Goal: Task Accomplishment & Management: Manage account settings

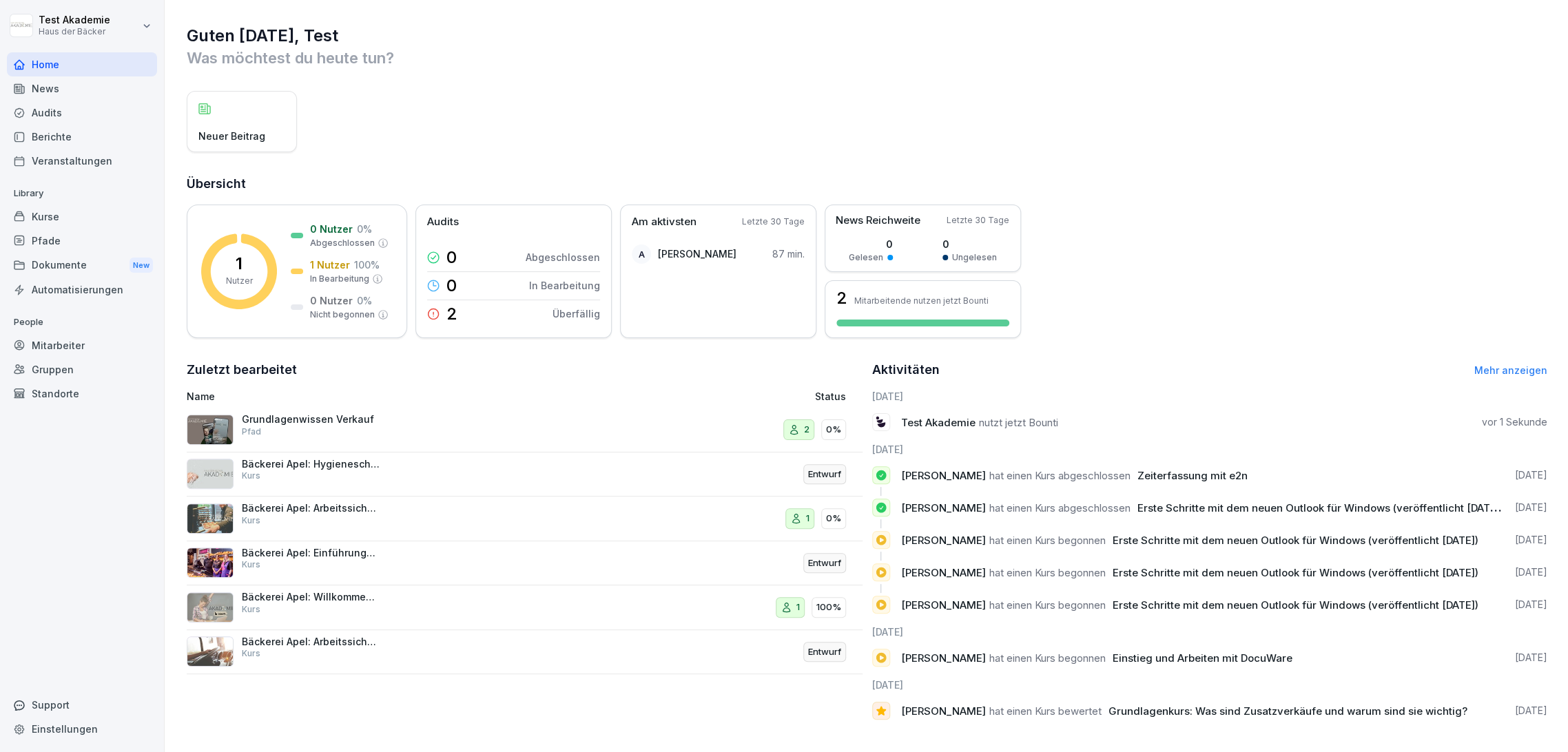
click at [108, 221] on div "Kurse" at bounding box center [82, 217] width 150 height 24
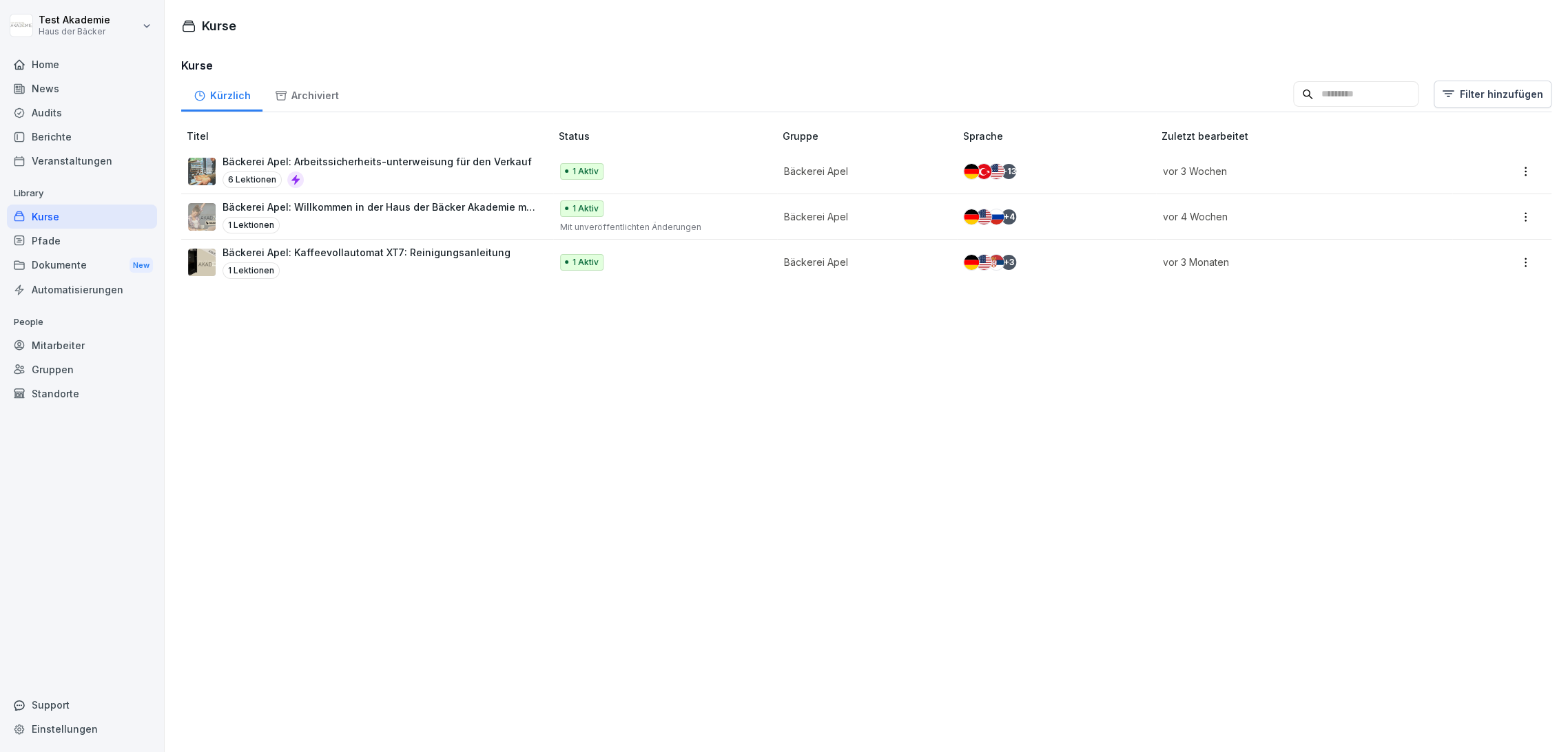
click at [90, 53] on link "Home" at bounding box center [82, 64] width 150 height 24
click at [99, 76] on div "News" at bounding box center [82, 88] width 150 height 24
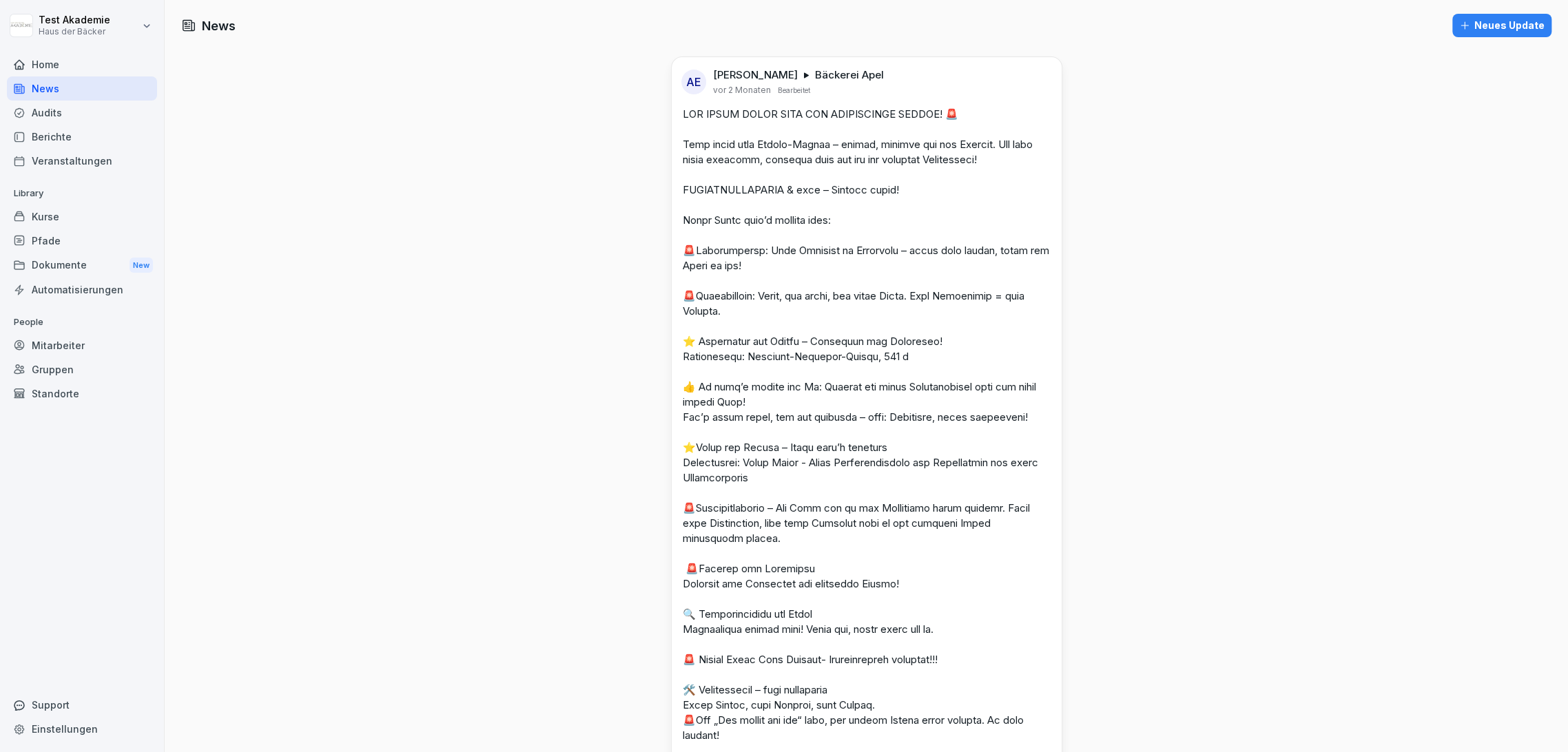
click at [99, 63] on div "Home" at bounding box center [82, 64] width 150 height 24
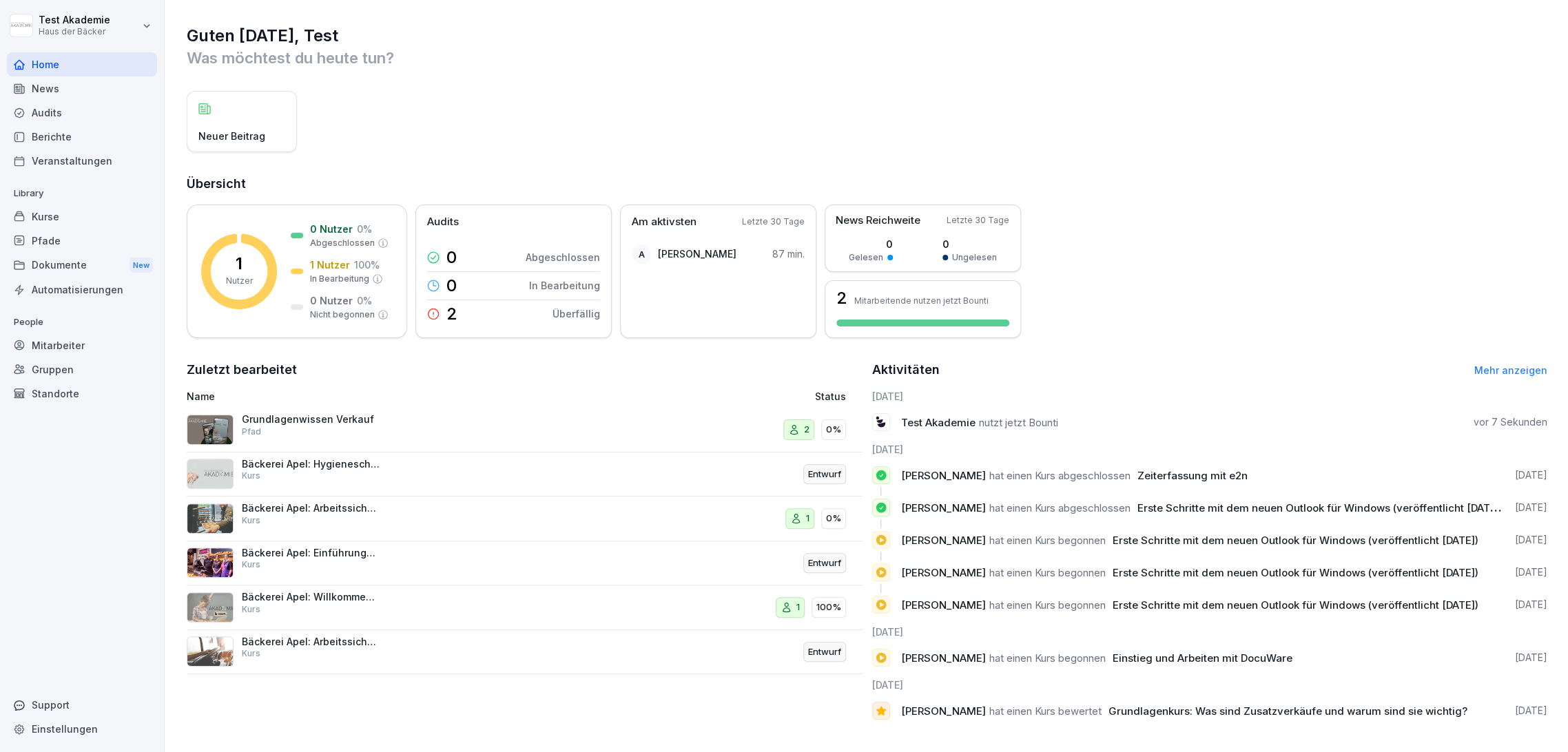
click at [96, 90] on div "News" at bounding box center [82, 88] width 150 height 24
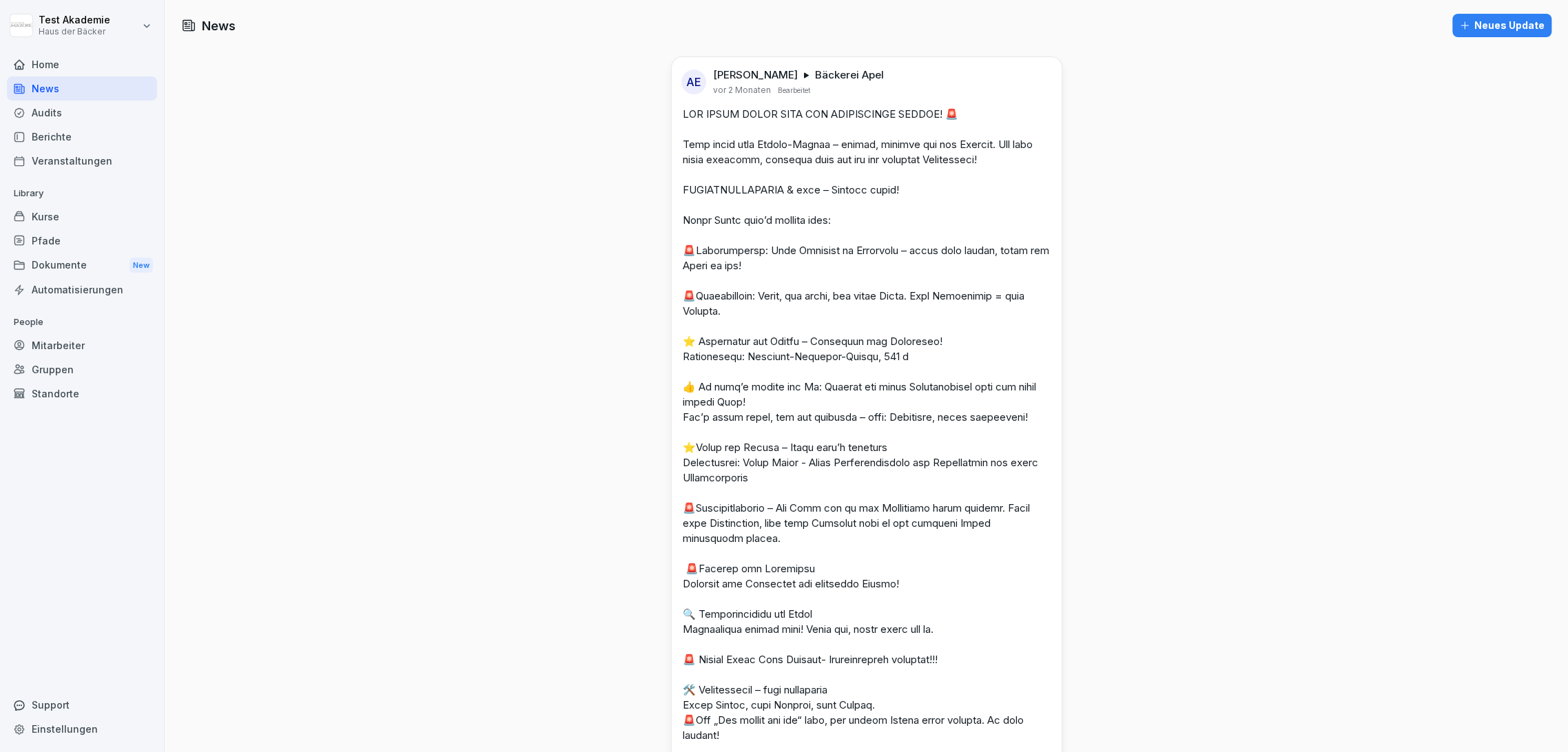
click at [122, 104] on div "Audits" at bounding box center [82, 112] width 150 height 24
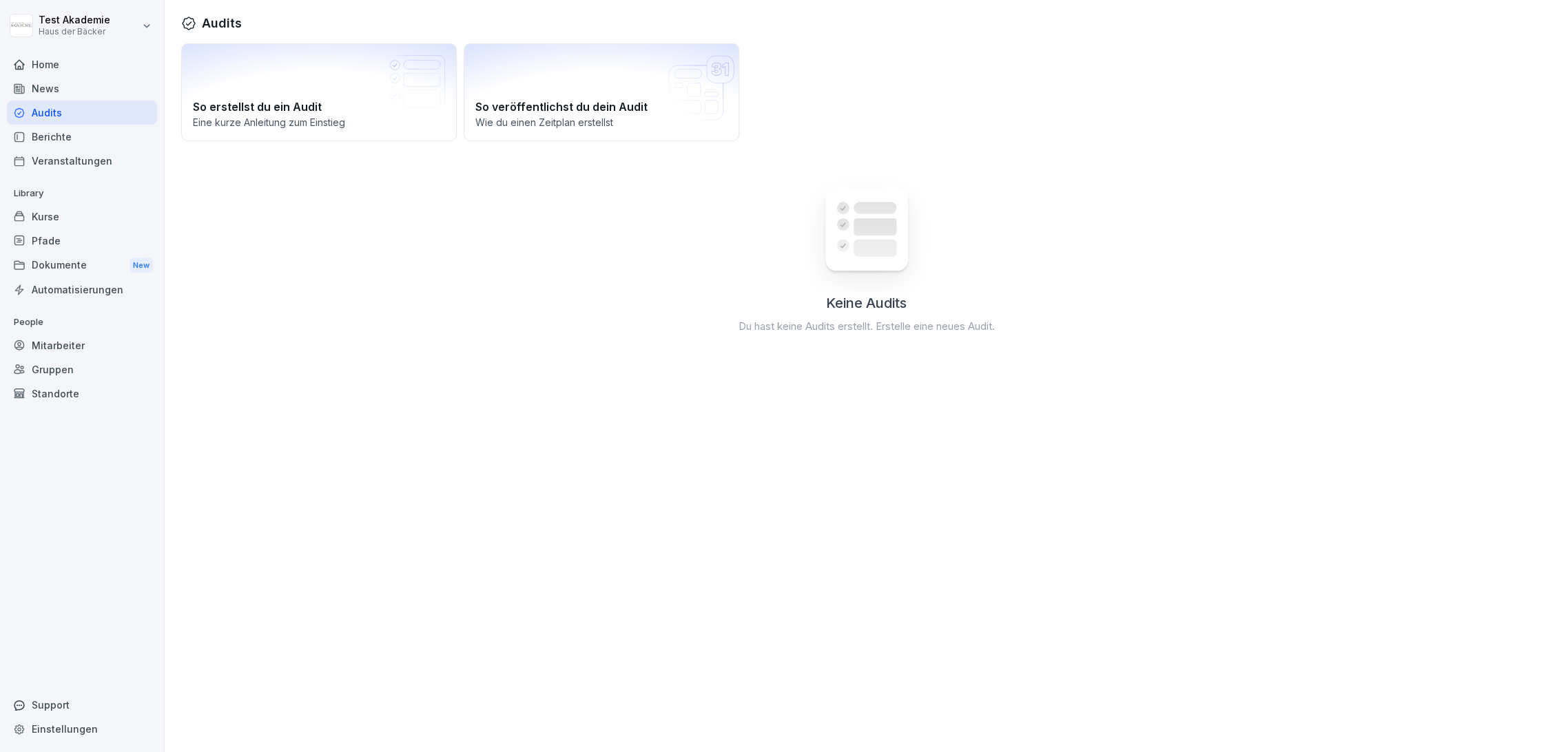
click at [121, 128] on div "Berichte" at bounding box center [82, 137] width 150 height 24
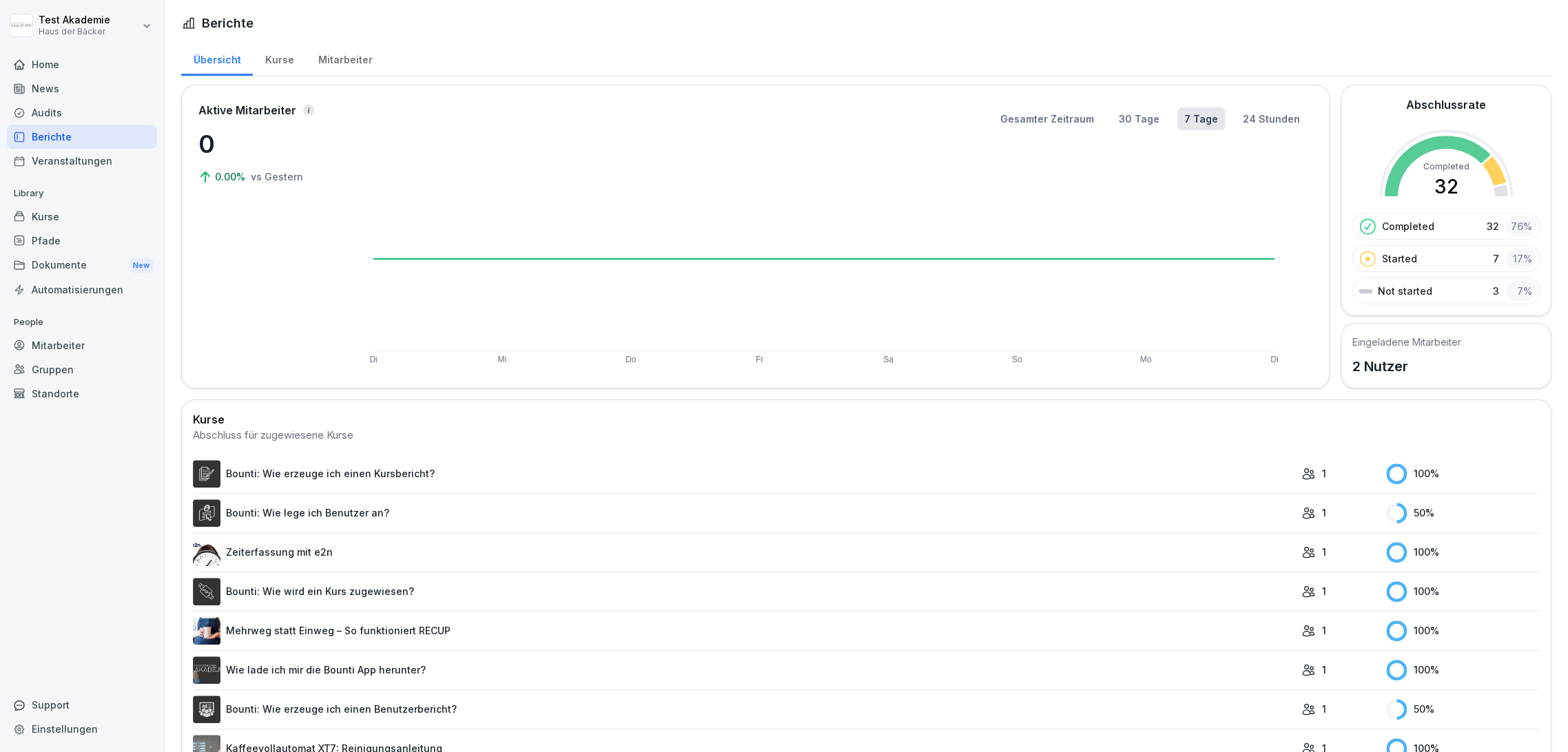
click at [119, 101] on div "Audits" at bounding box center [82, 112] width 150 height 24
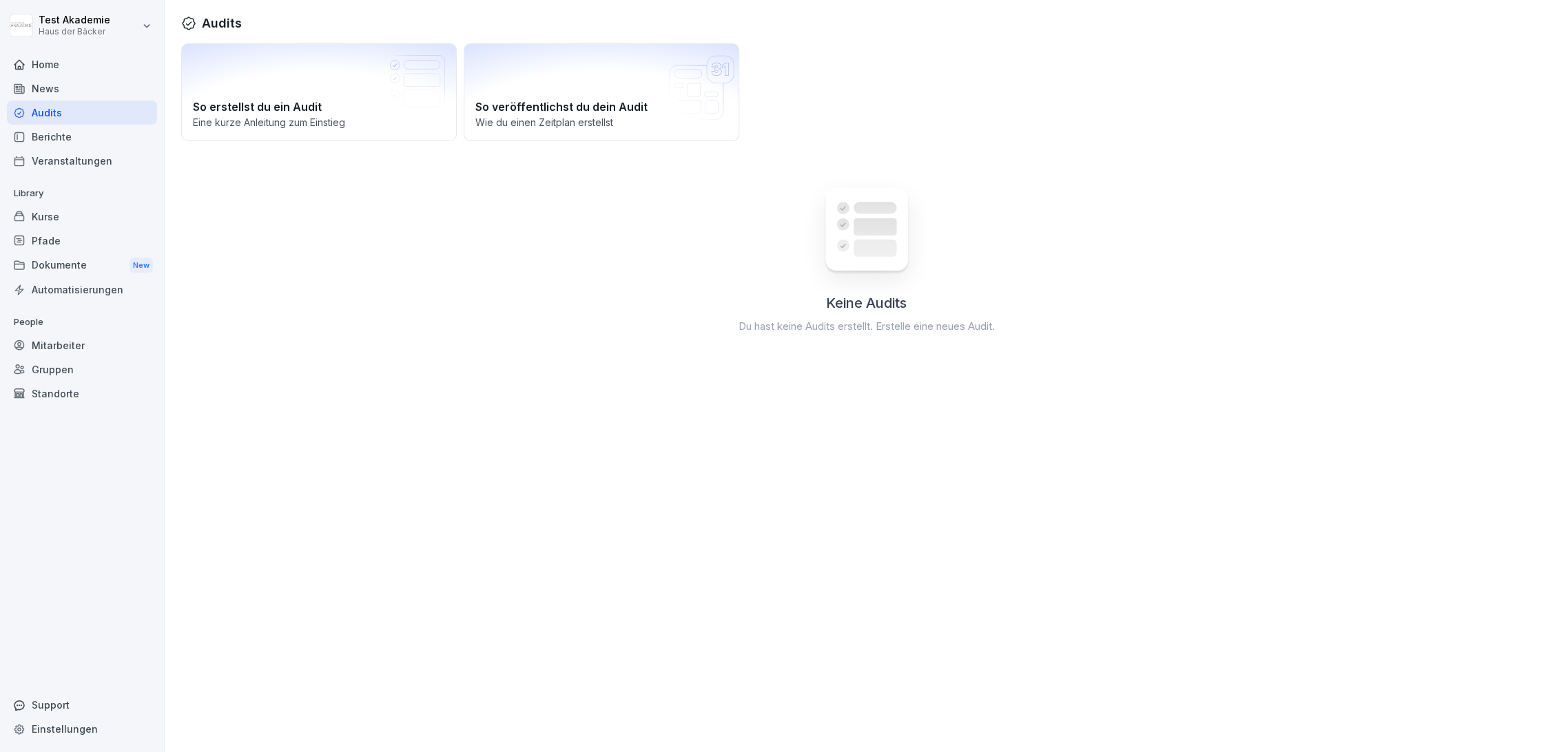
click at [119, 103] on div "Audits" at bounding box center [82, 112] width 150 height 24
click at [118, 125] on link "Berichte" at bounding box center [82, 137] width 150 height 24
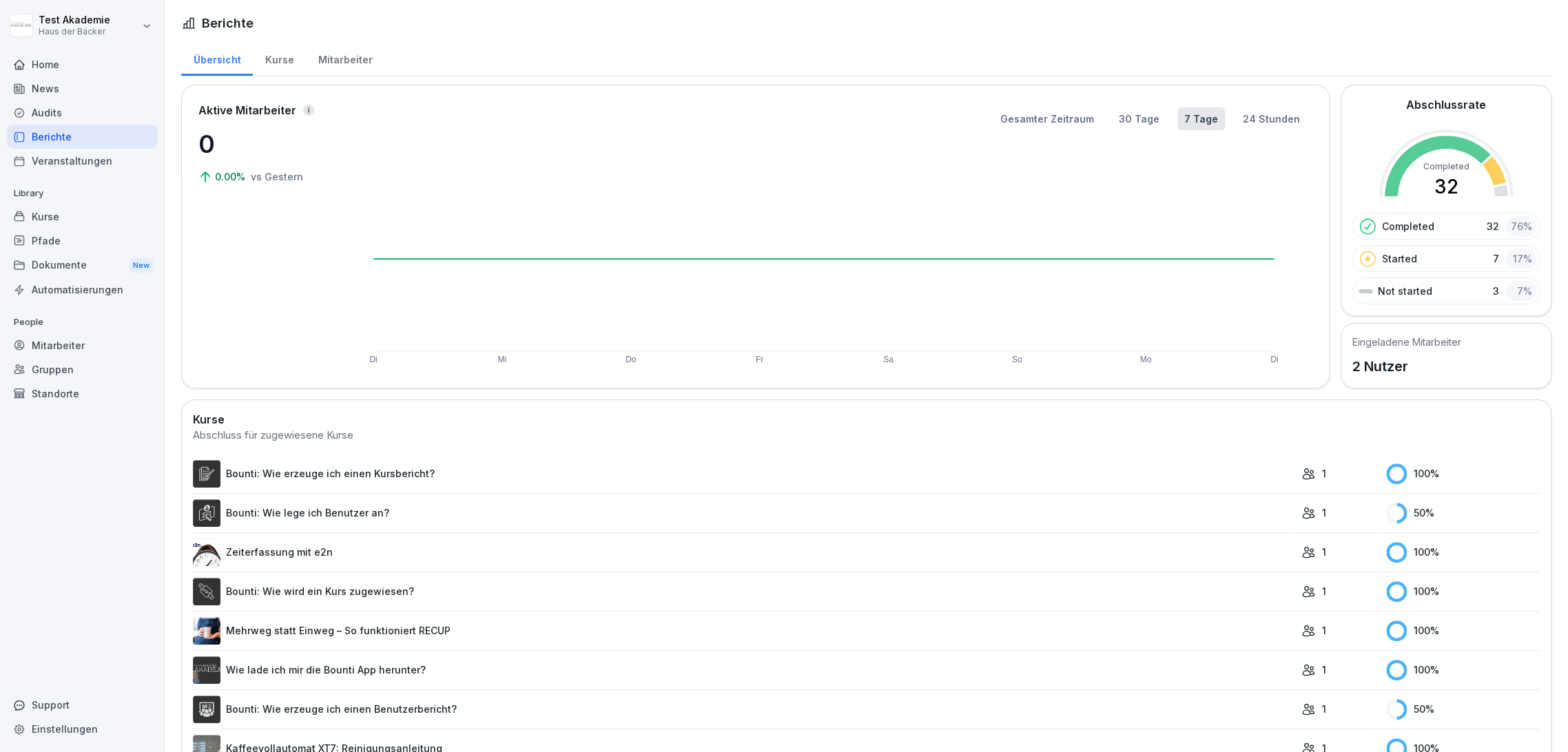
click at [31, 107] on div "Audits" at bounding box center [82, 112] width 150 height 24
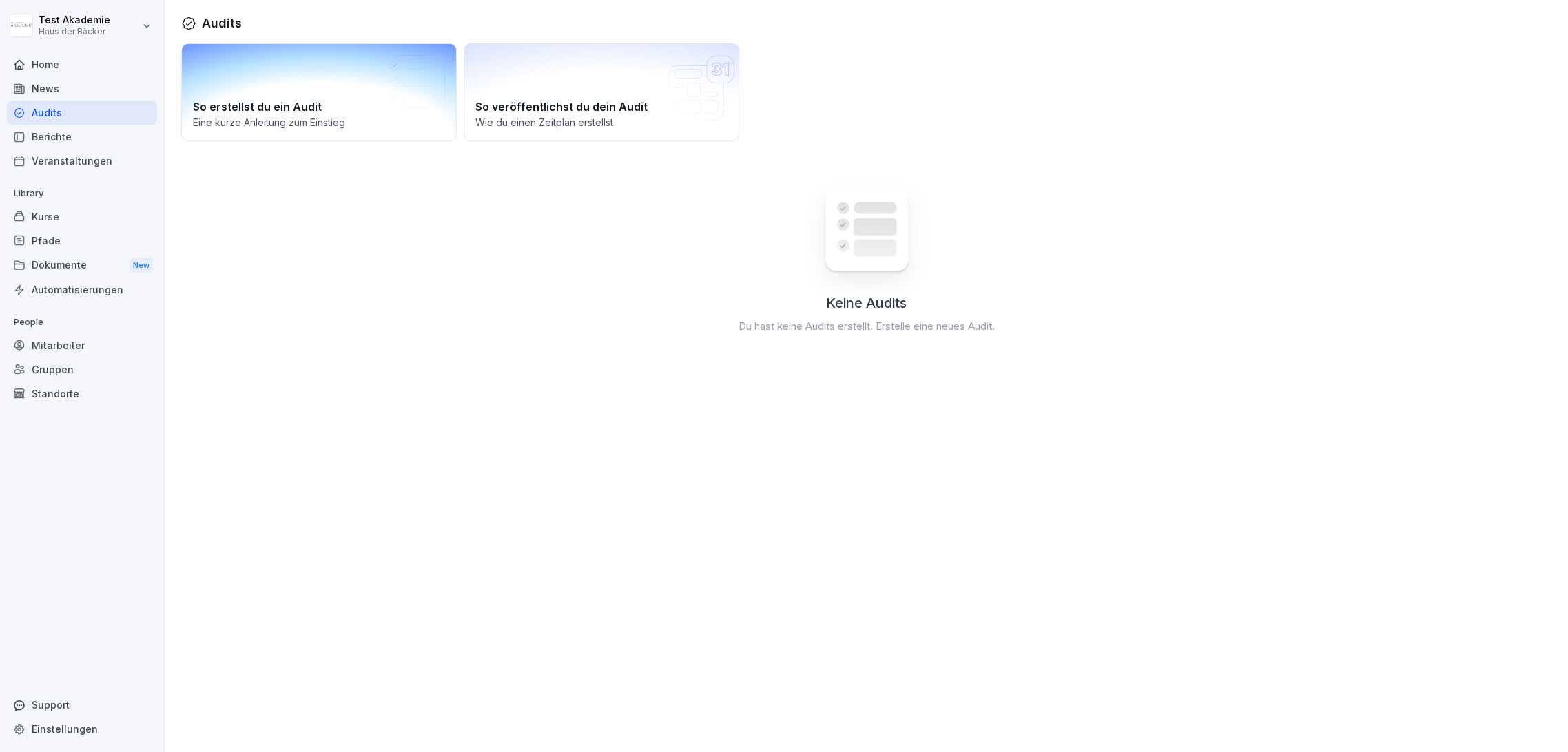
click at [289, 110] on h2 "So erstellst du ein Audit" at bounding box center [319, 107] width 252 height 16
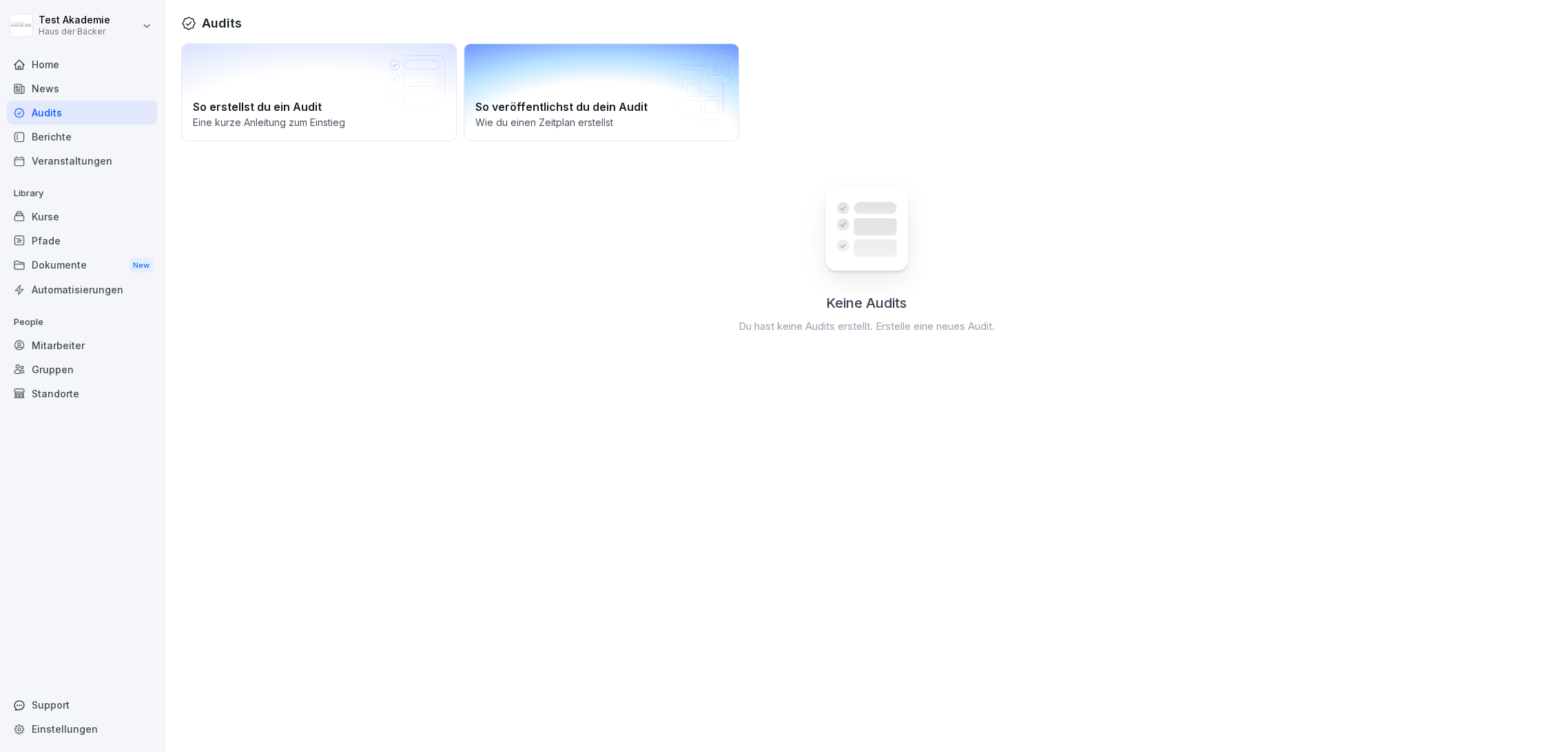
click at [543, 98] on div "So veröffentlichst du dein Audit Wie du einen Zeitplan erstellst" at bounding box center [602, 92] width 276 height 98
click at [34, 71] on div "Home" at bounding box center [82, 64] width 150 height 24
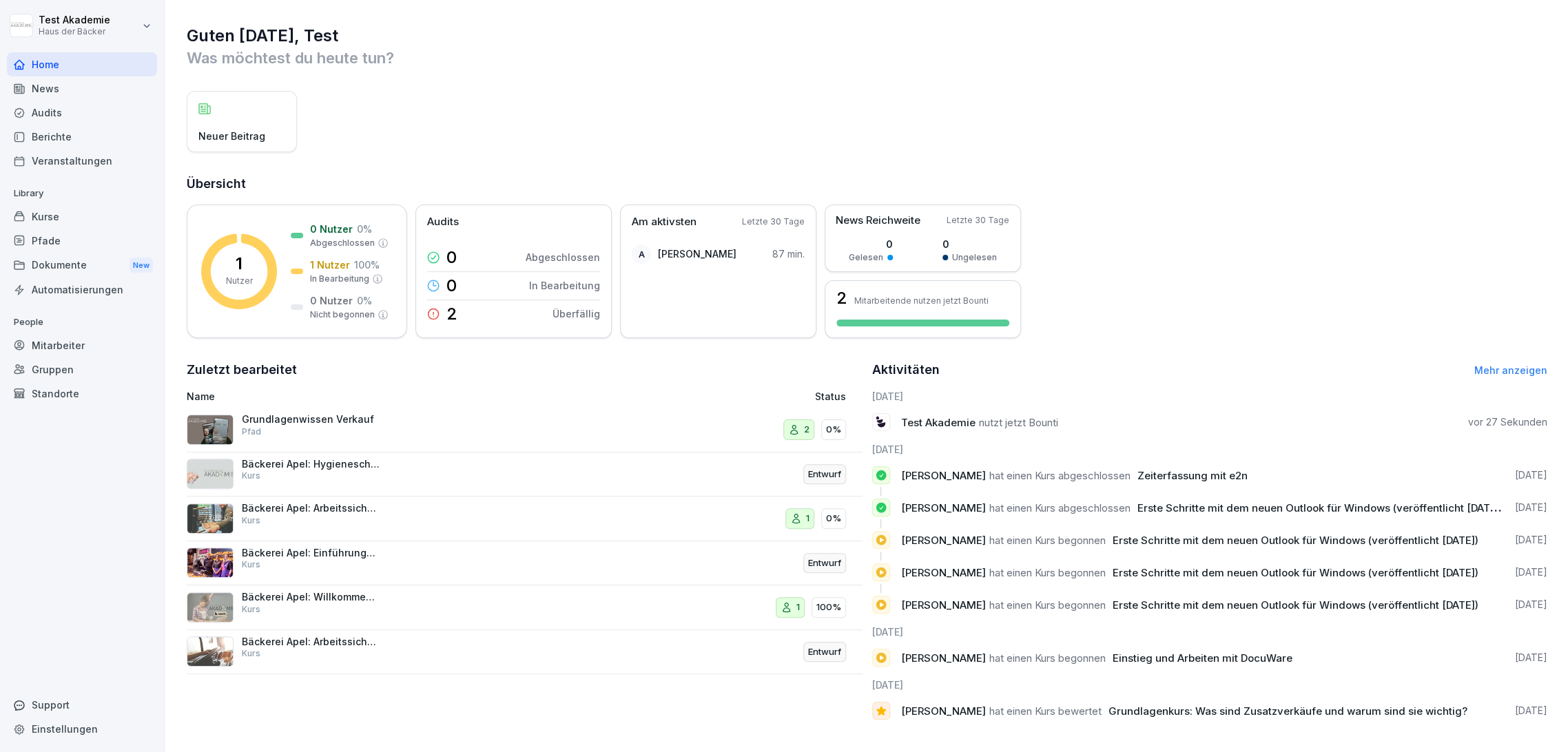
click at [41, 86] on div "News" at bounding box center [82, 88] width 150 height 24
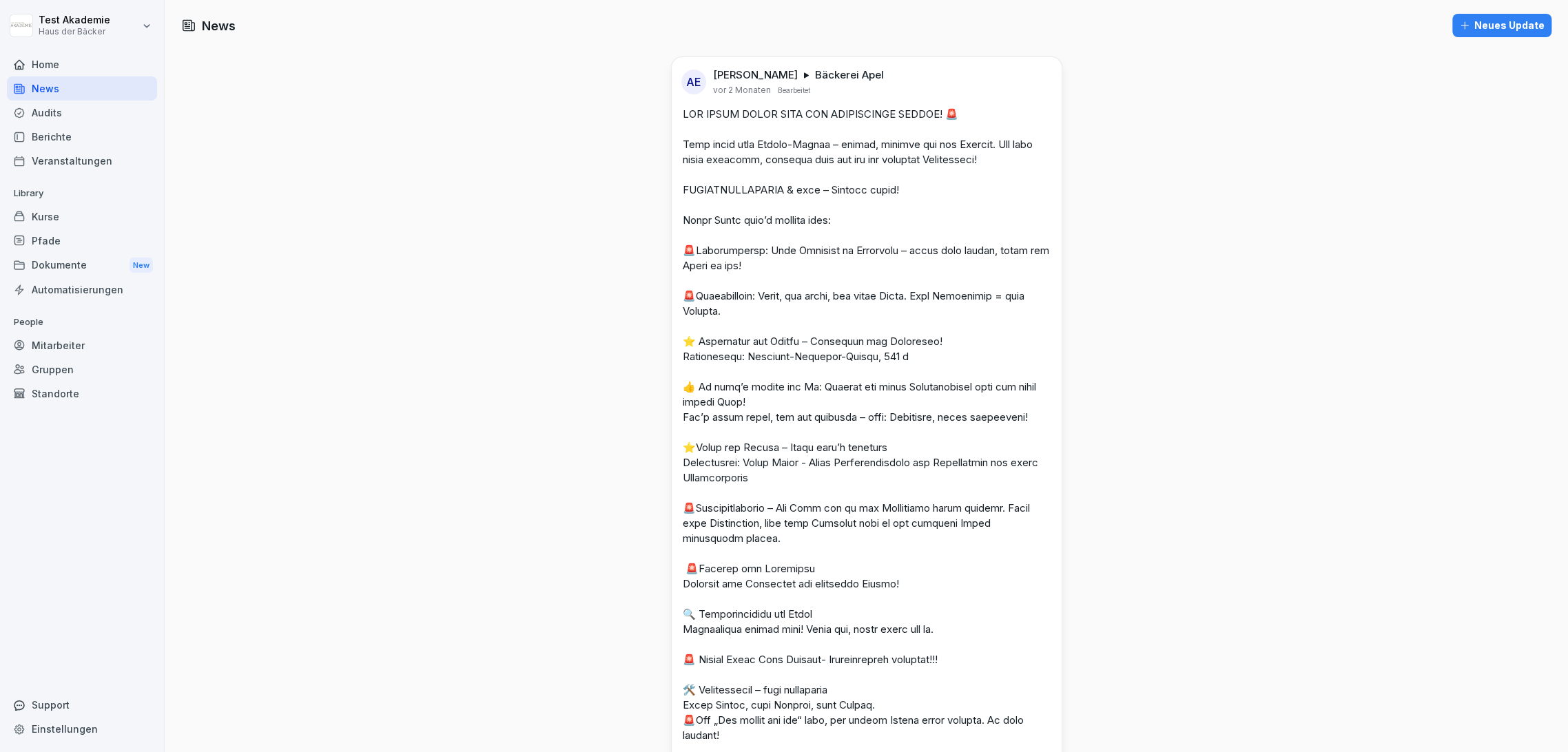
click at [42, 62] on div "Home" at bounding box center [82, 64] width 150 height 24
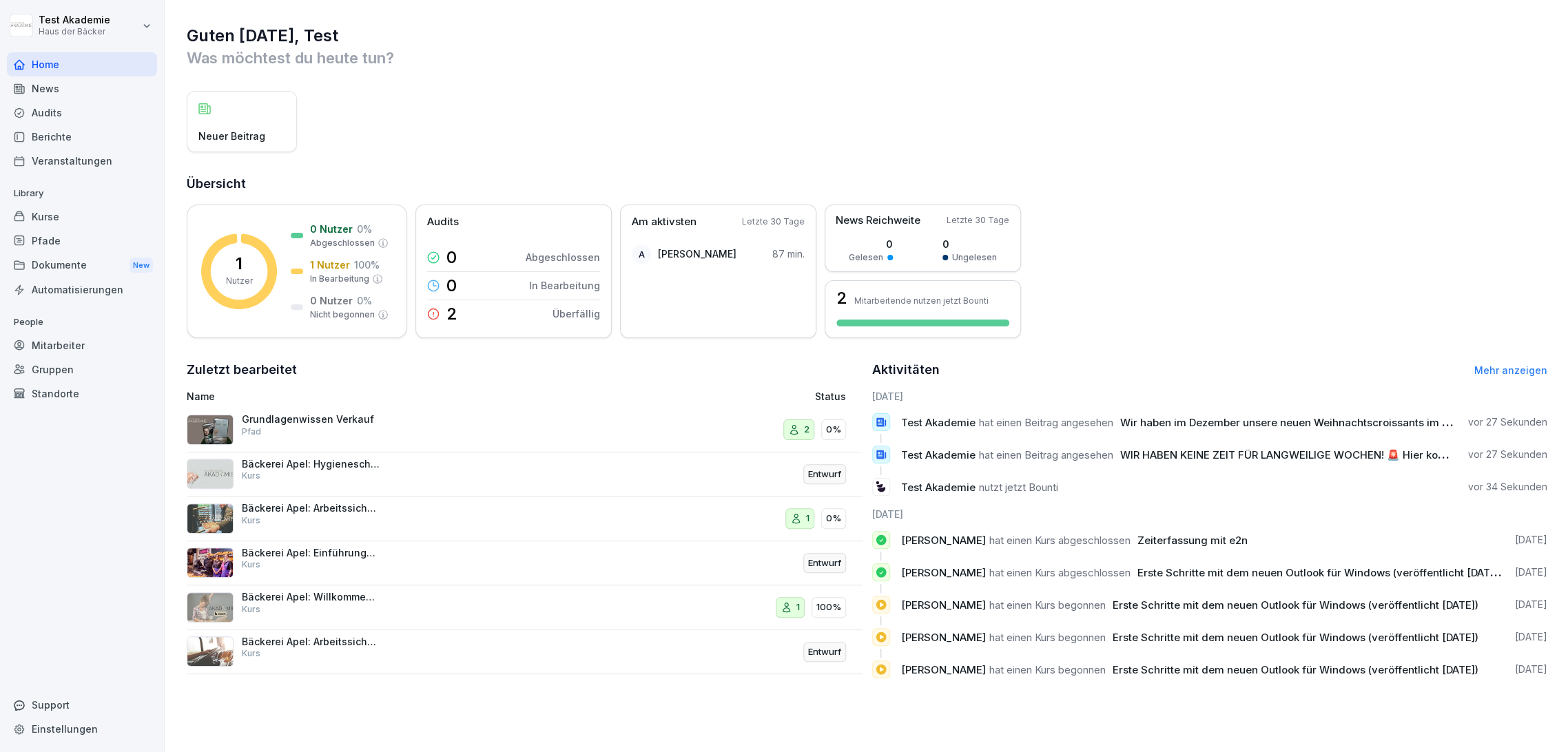
click at [89, 345] on div "Mitarbeiter" at bounding box center [82, 345] width 150 height 24
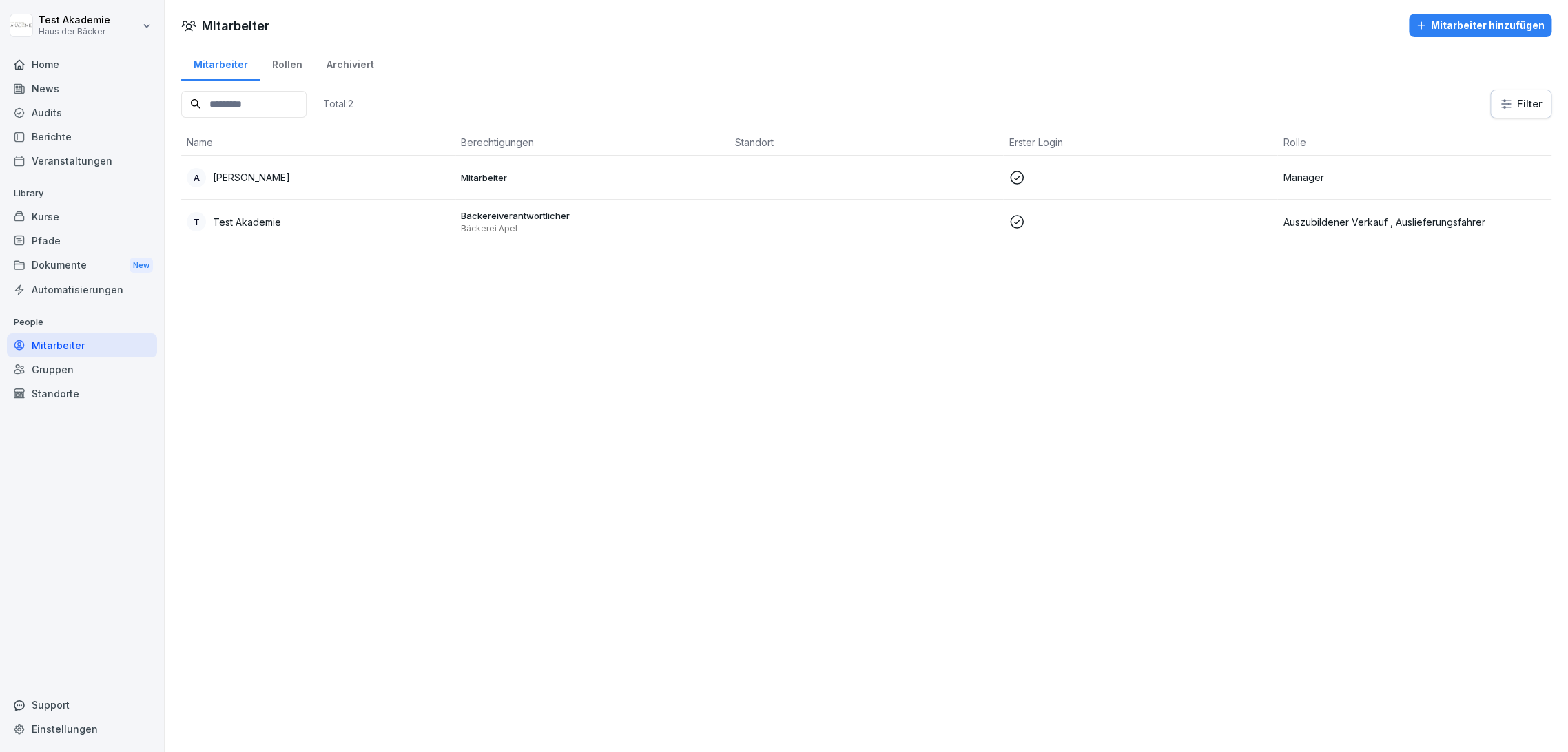
click at [505, 188] on td "Mitarbeiter" at bounding box center [593, 178] width 275 height 44
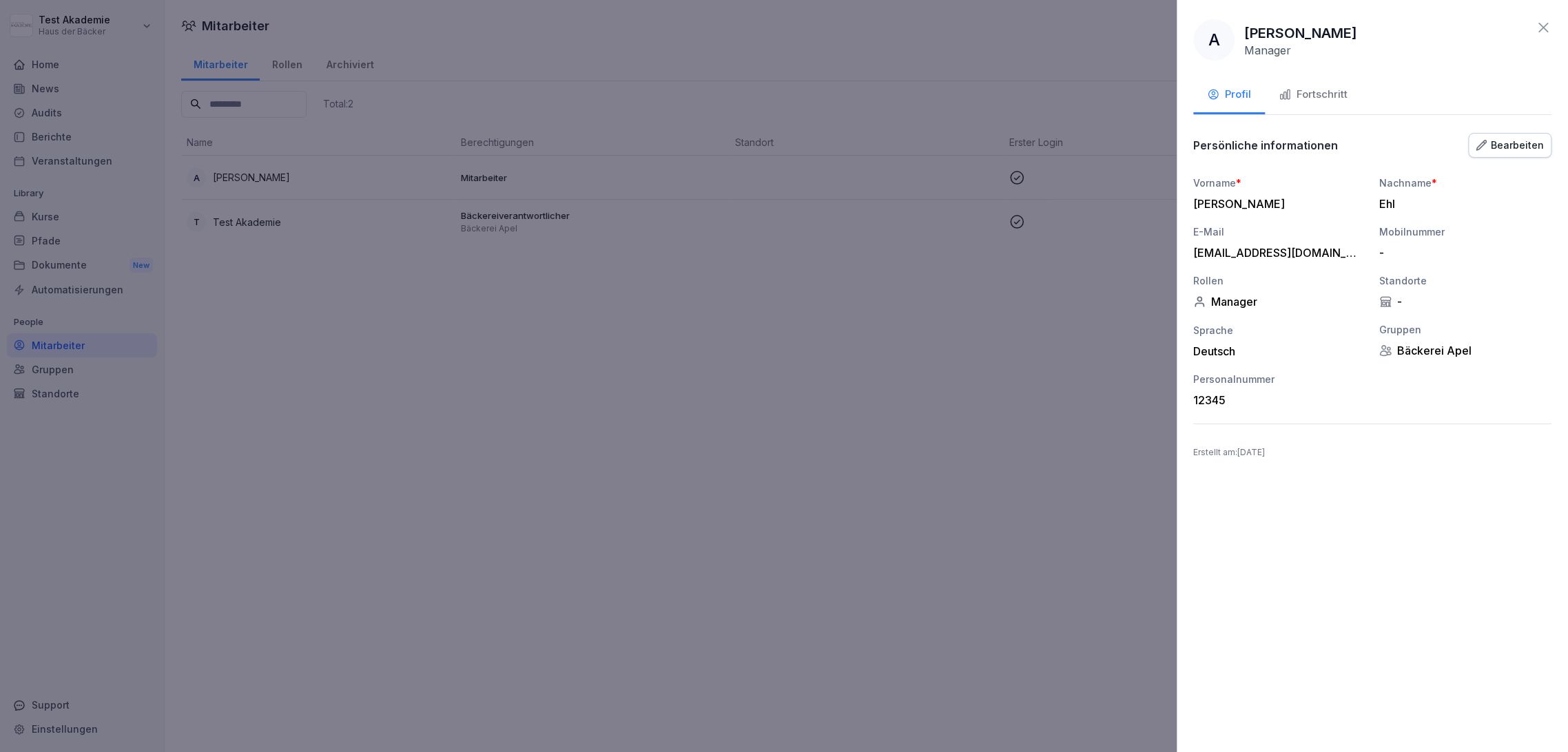
click at [1492, 148] on div "Bearbeiten" at bounding box center [1509, 145] width 68 height 15
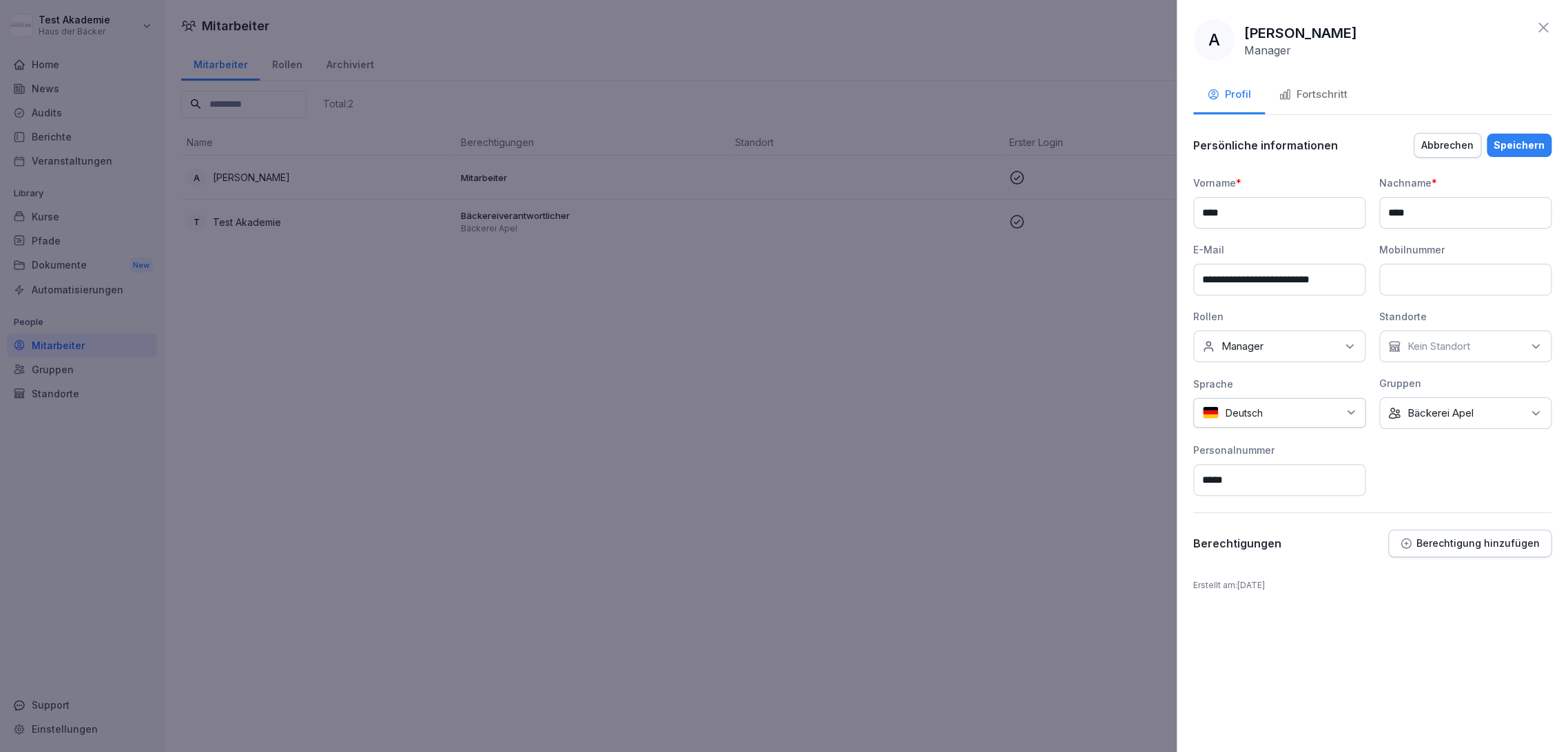
click at [1326, 91] on div "Fortschritt" at bounding box center [1313, 94] width 69 height 15
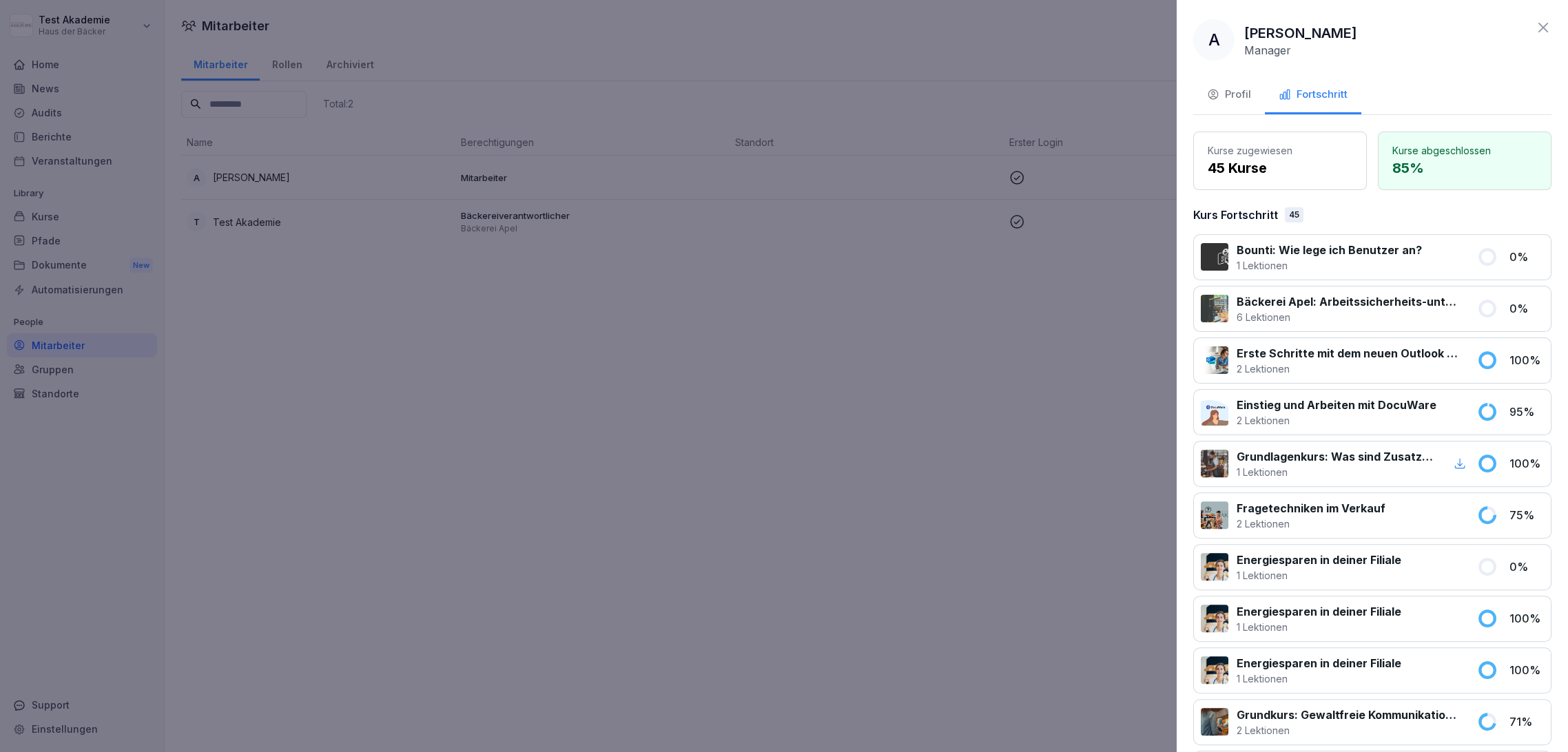
click at [1218, 99] on icon "button" at bounding box center [1214, 94] width 13 height 13
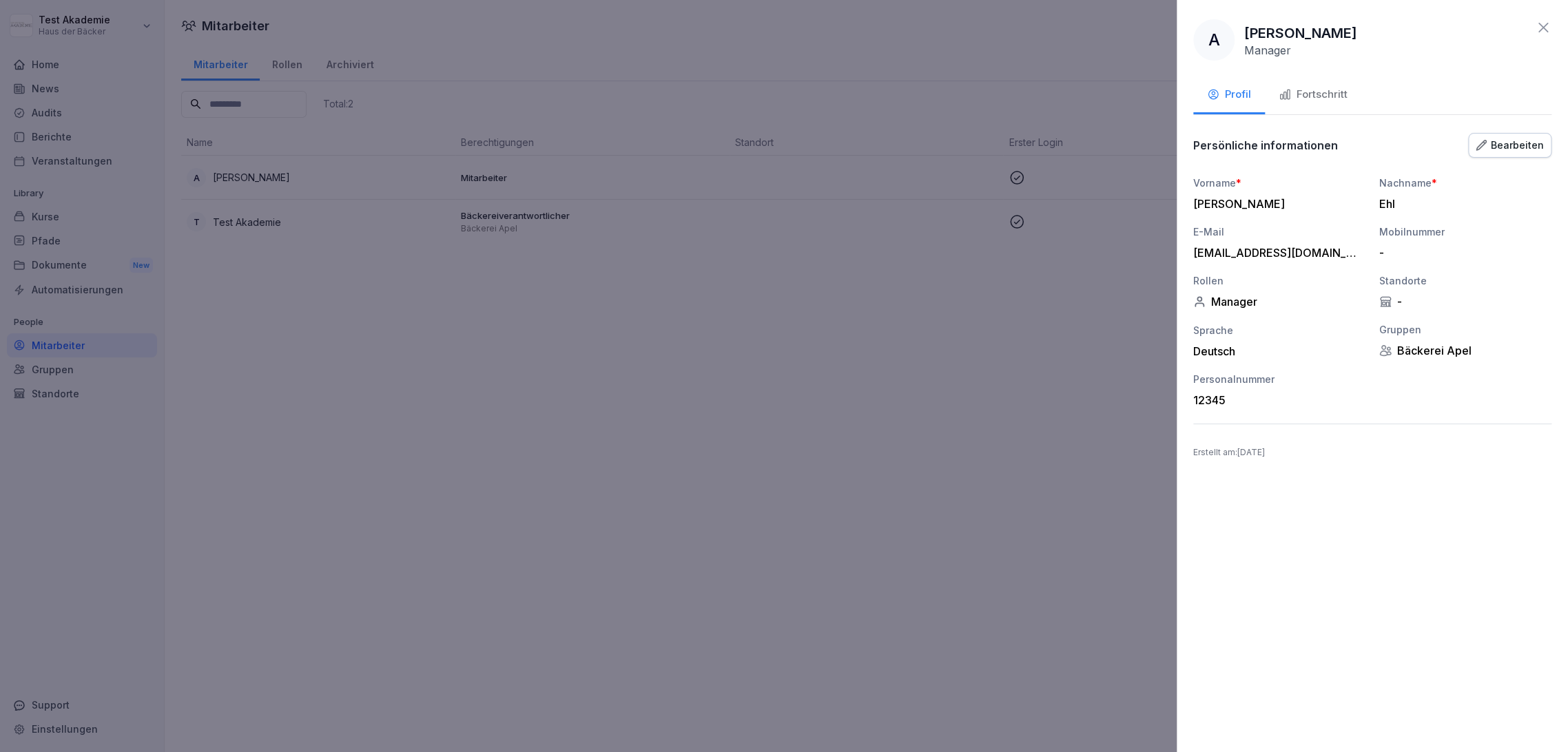
click at [1514, 141] on div "Bearbeiten" at bounding box center [1509, 145] width 68 height 15
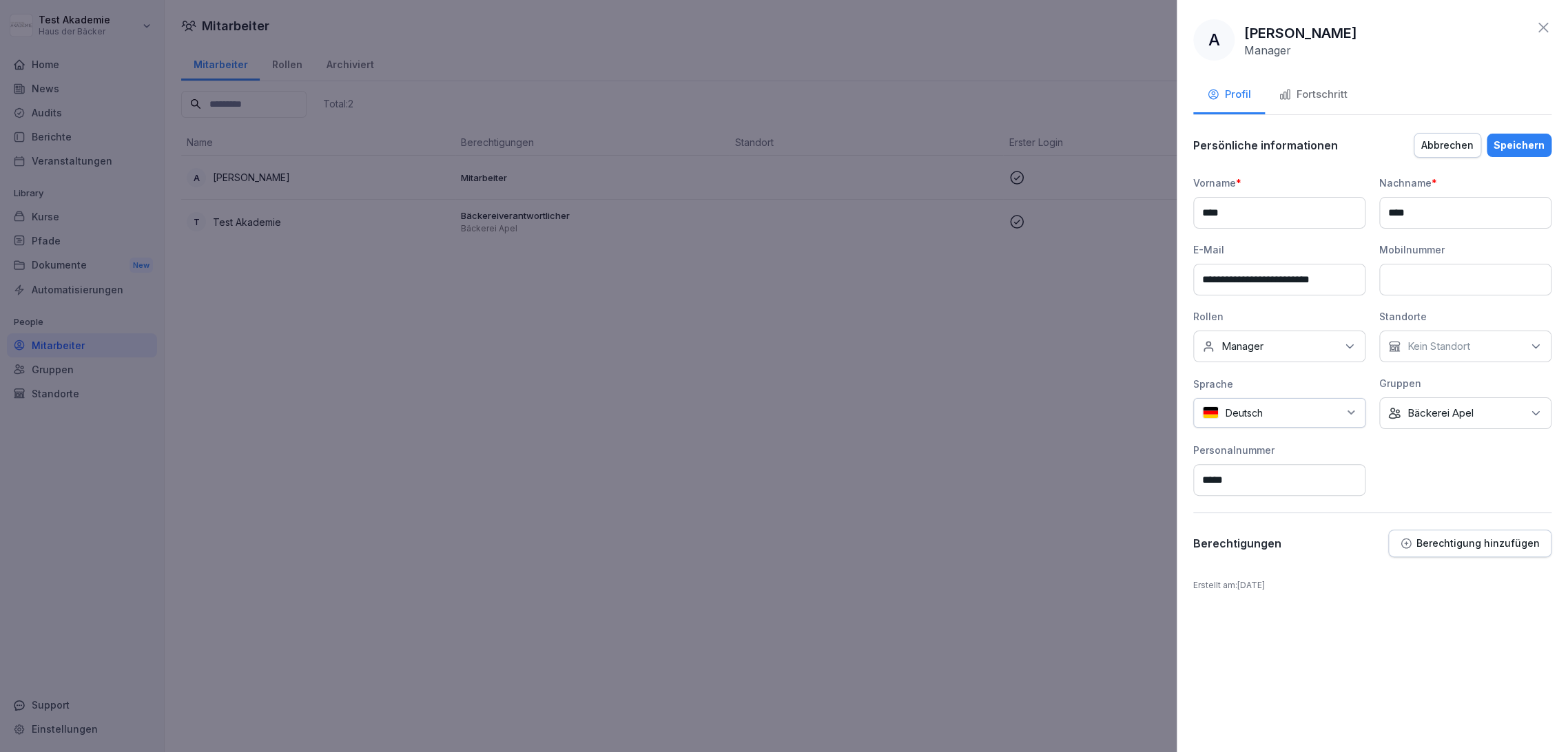
click at [1332, 341] on div "Keine Rollen Manager" at bounding box center [1280, 346] width 172 height 32
click at [1426, 456] on div "**********" at bounding box center [1372, 336] width 358 height 321
click at [744, 497] on div at bounding box center [784, 376] width 1568 height 752
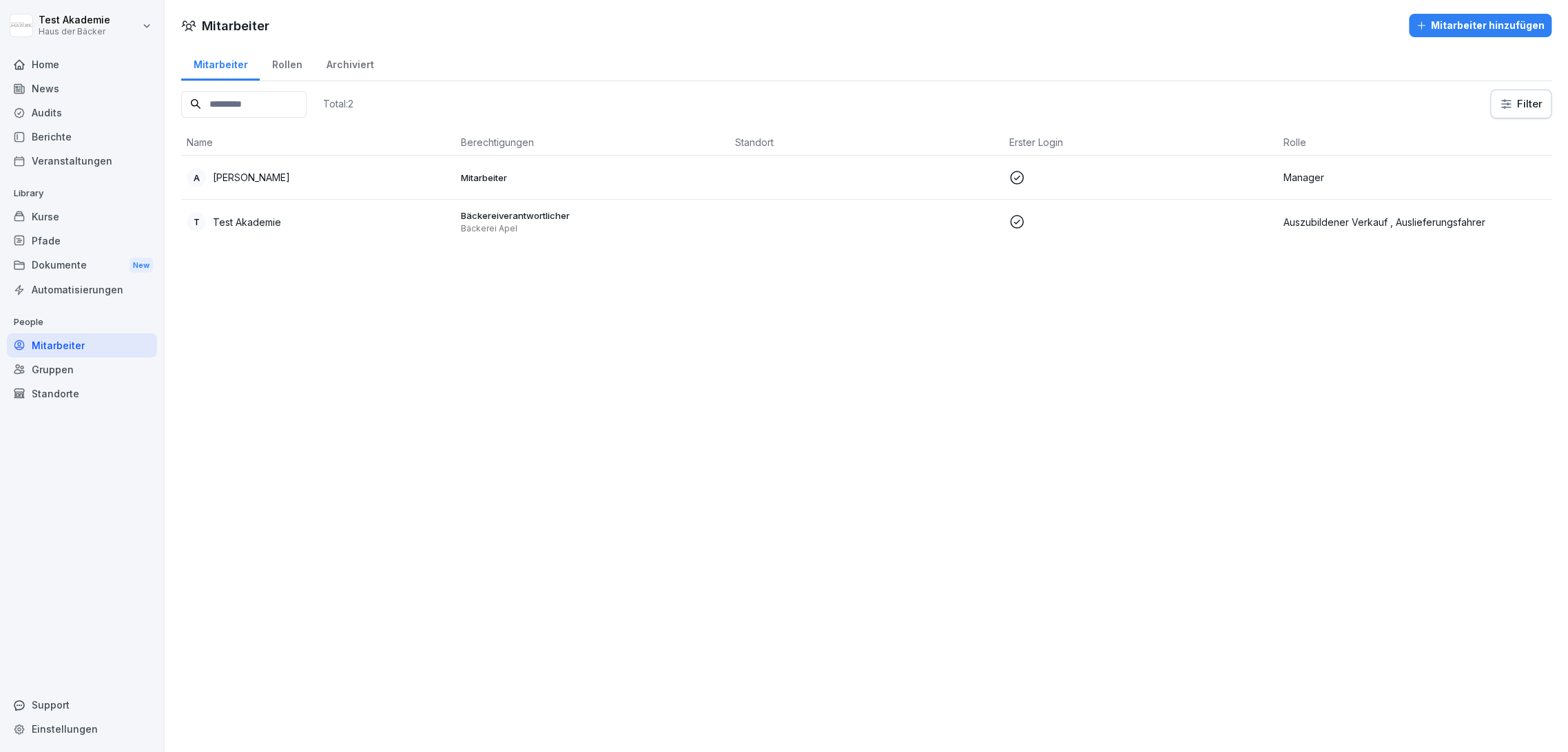
click at [586, 240] on td "Bäckereiverantwortlicher Bäckerei Apel" at bounding box center [593, 221] width 275 height 44
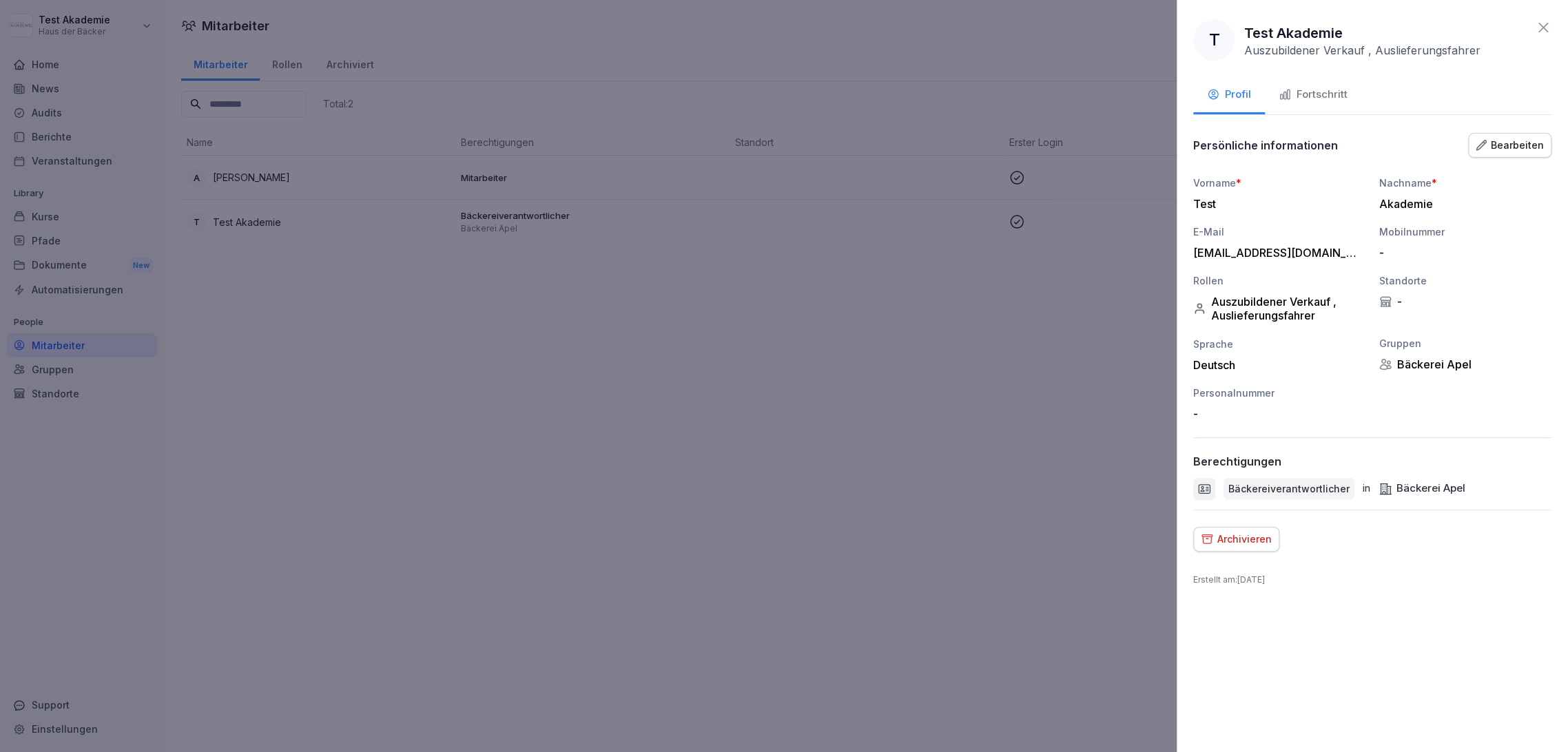
click at [586, 240] on div at bounding box center [784, 376] width 1568 height 752
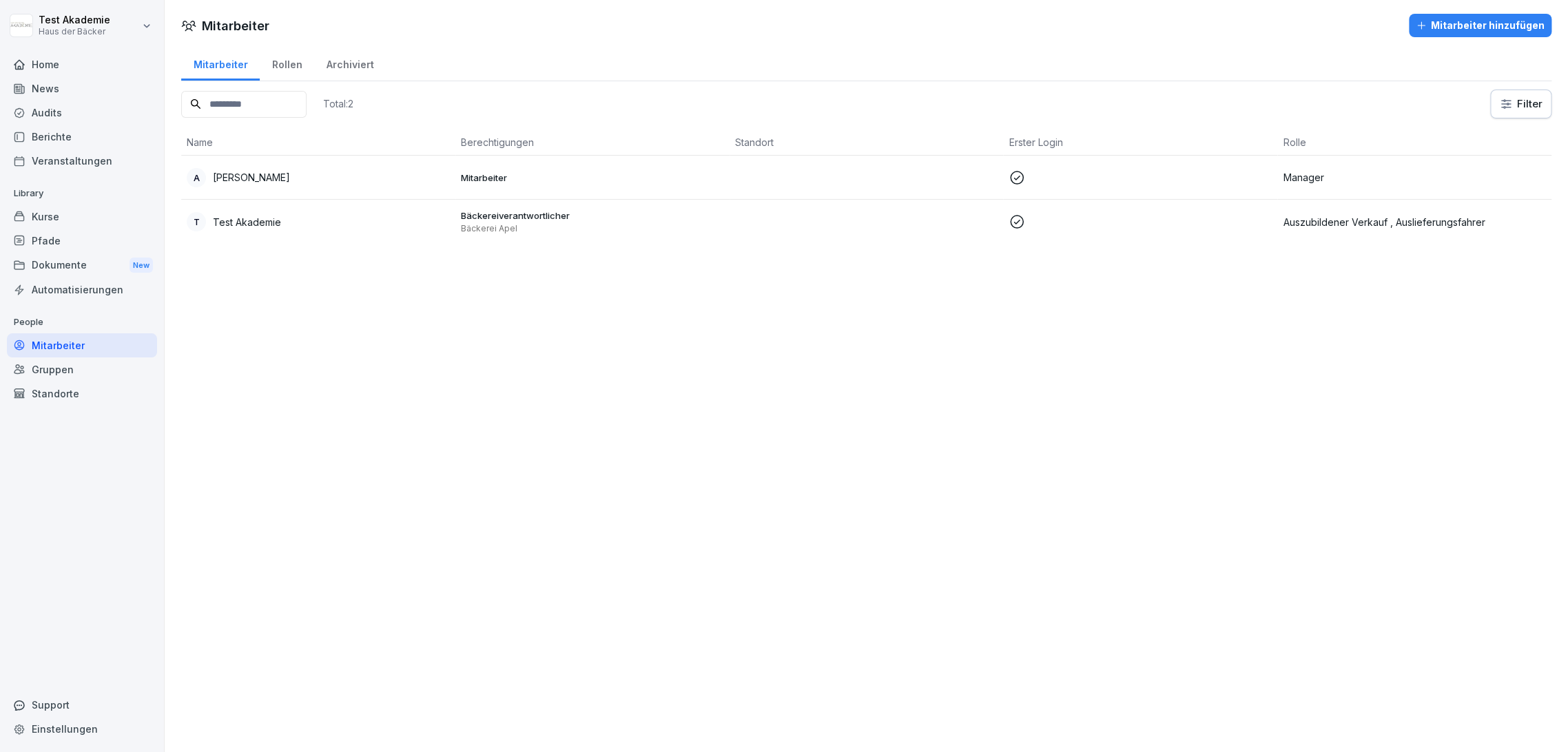
click at [566, 179] on p "Mitarbeiter" at bounding box center [593, 178] width 263 height 13
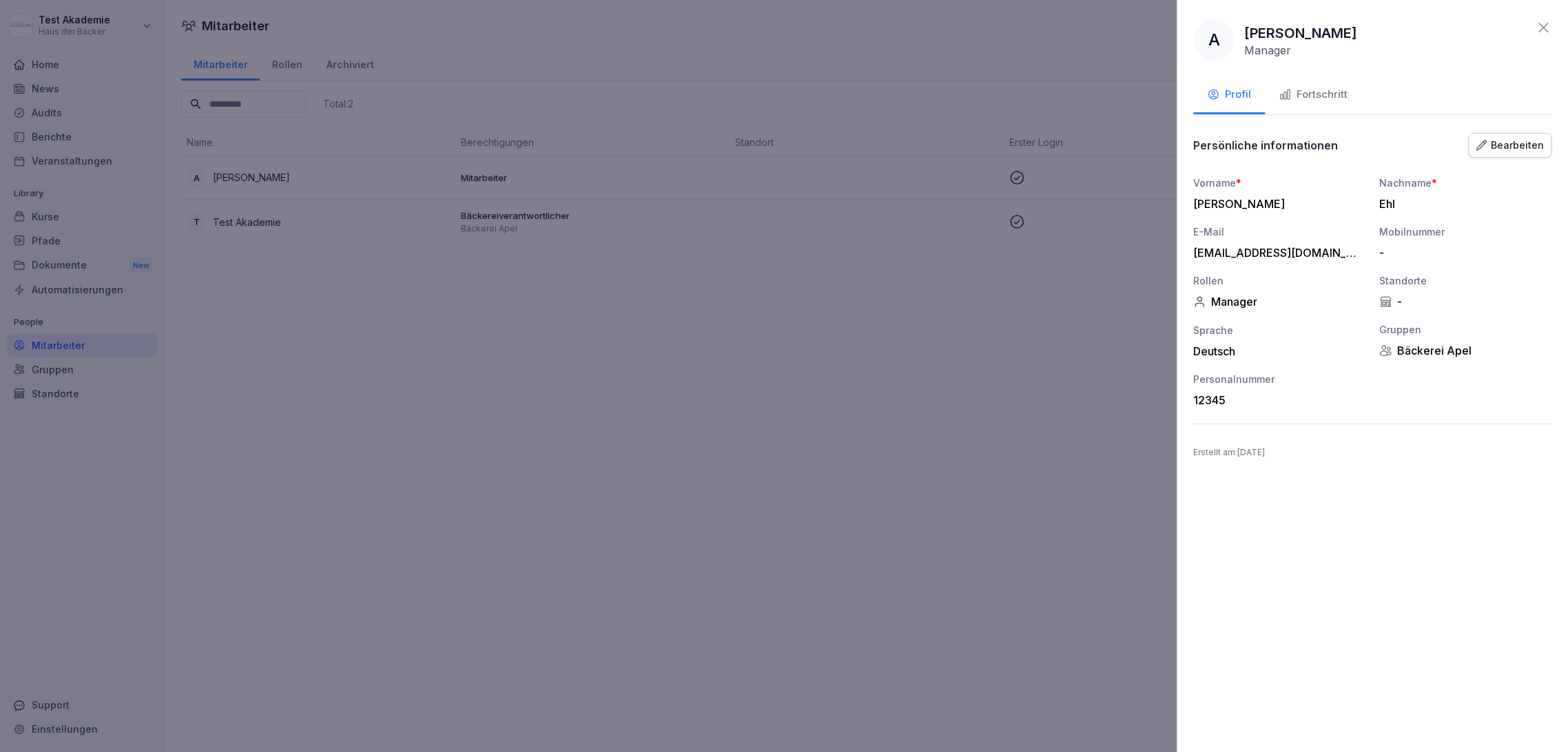
click at [566, 179] on div at bounding box center [784, 376] width 1568 height 752
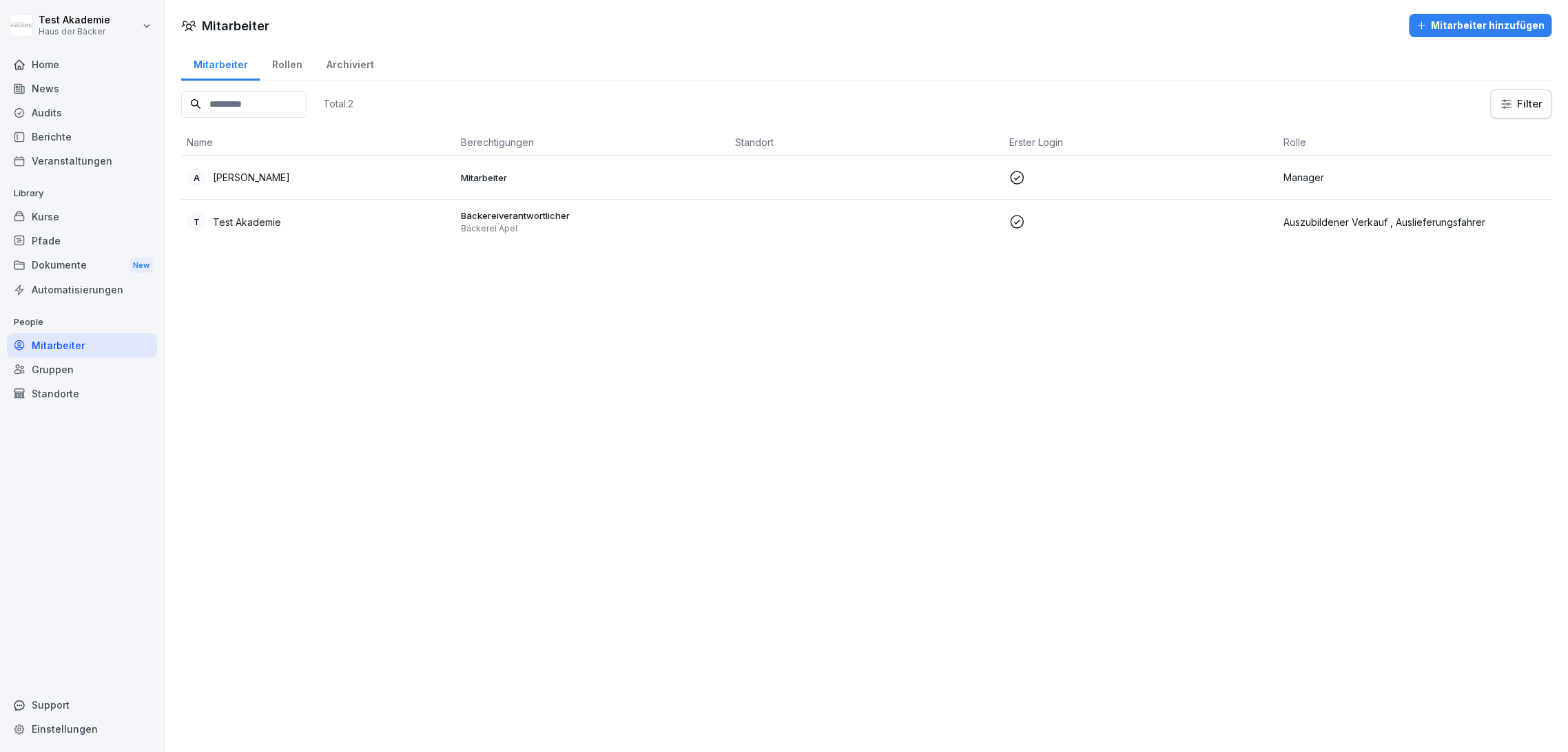
click at [566, 179] on p "Mitarbeiter" at bounding box center [593, 178] width 263 height 13
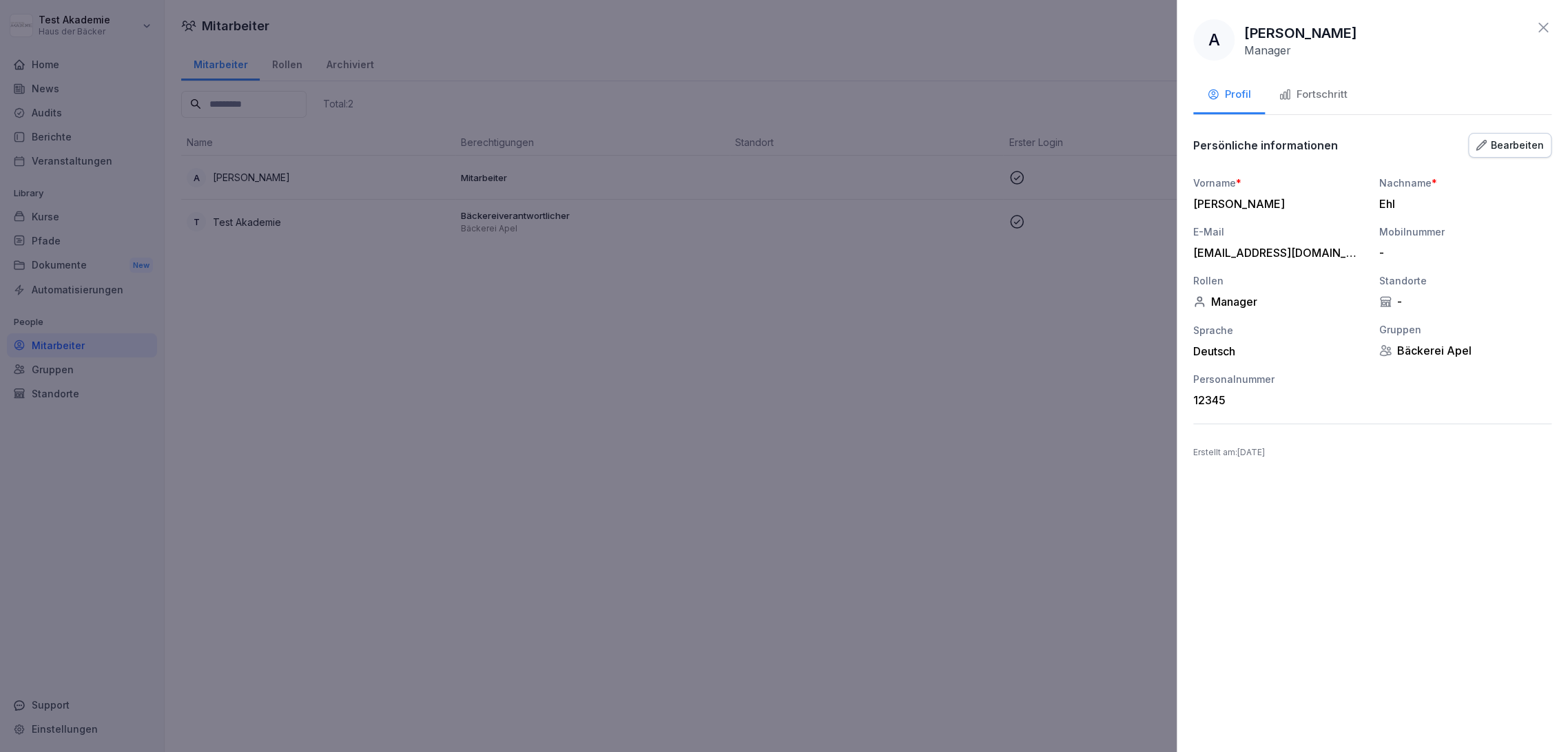
click at [566, 179] on div at bounding box center [784, 376] width 1568 height 752
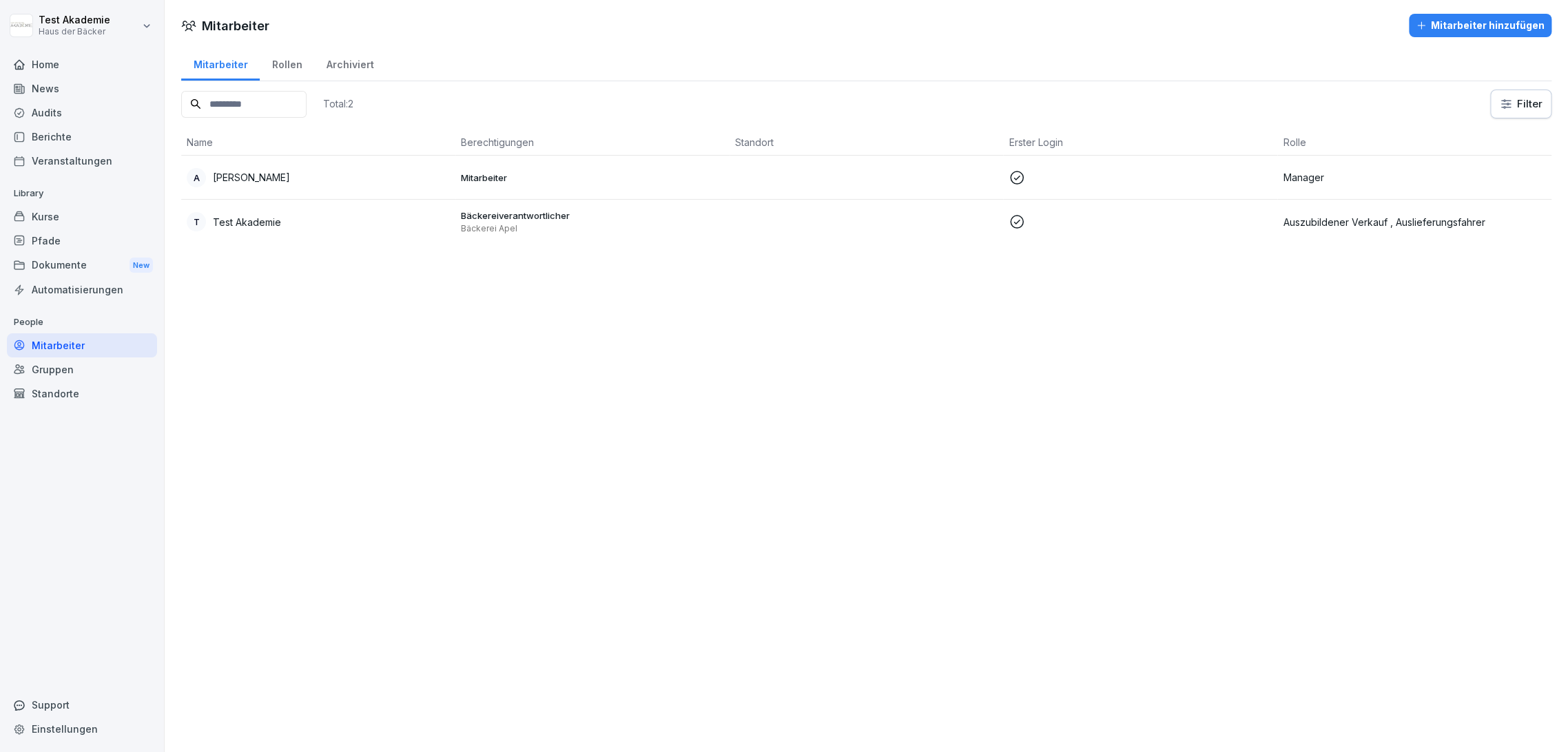
click at [116, 194] on p "Library" at bounding box center [82, 193] width 150 height 22
click at [115, 214] on div "Kurse" at bounding box center [82, 217] width 150 height 24
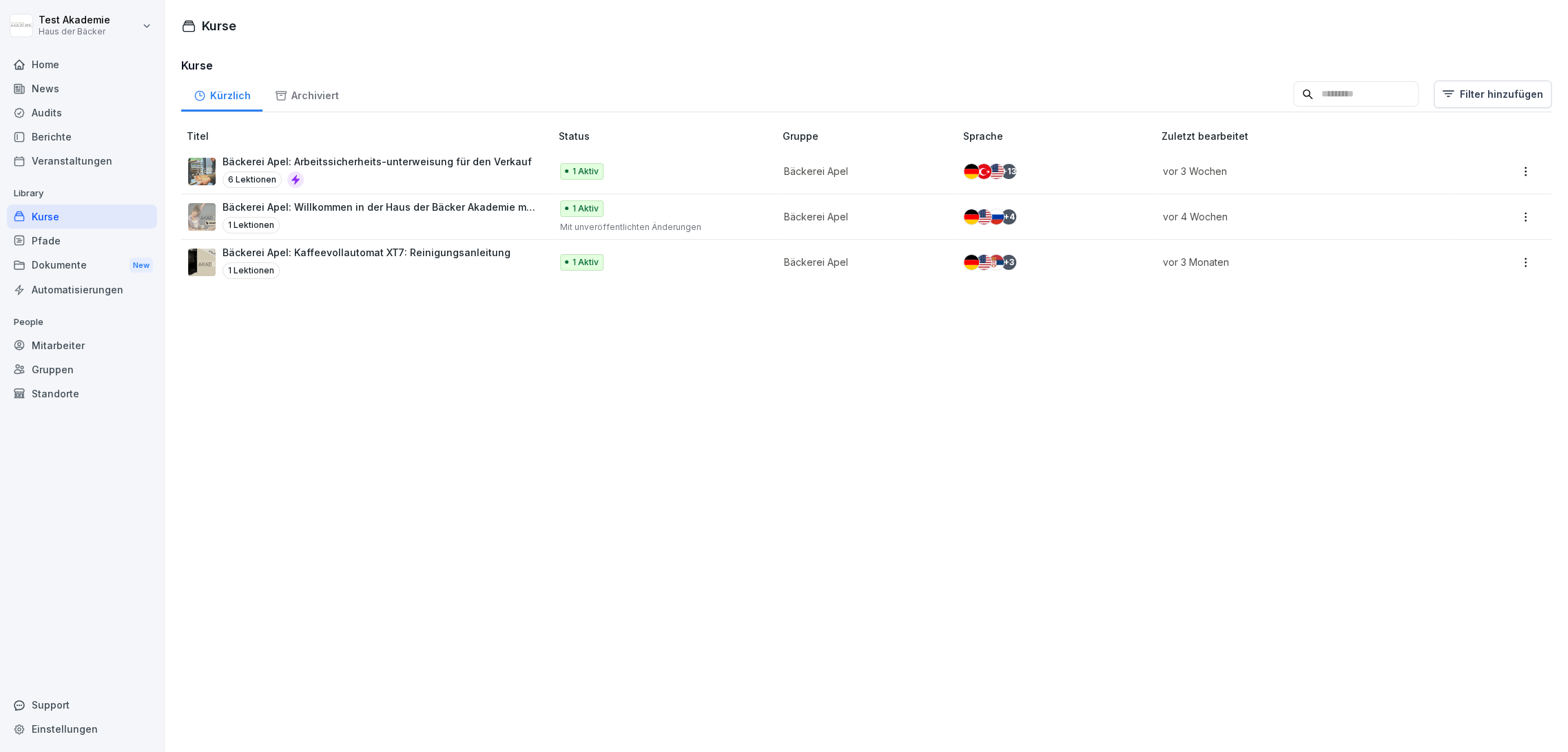
click at [331, 172] on div "6 Lektionen" at bounding box center [377, 179] width 309 height 16
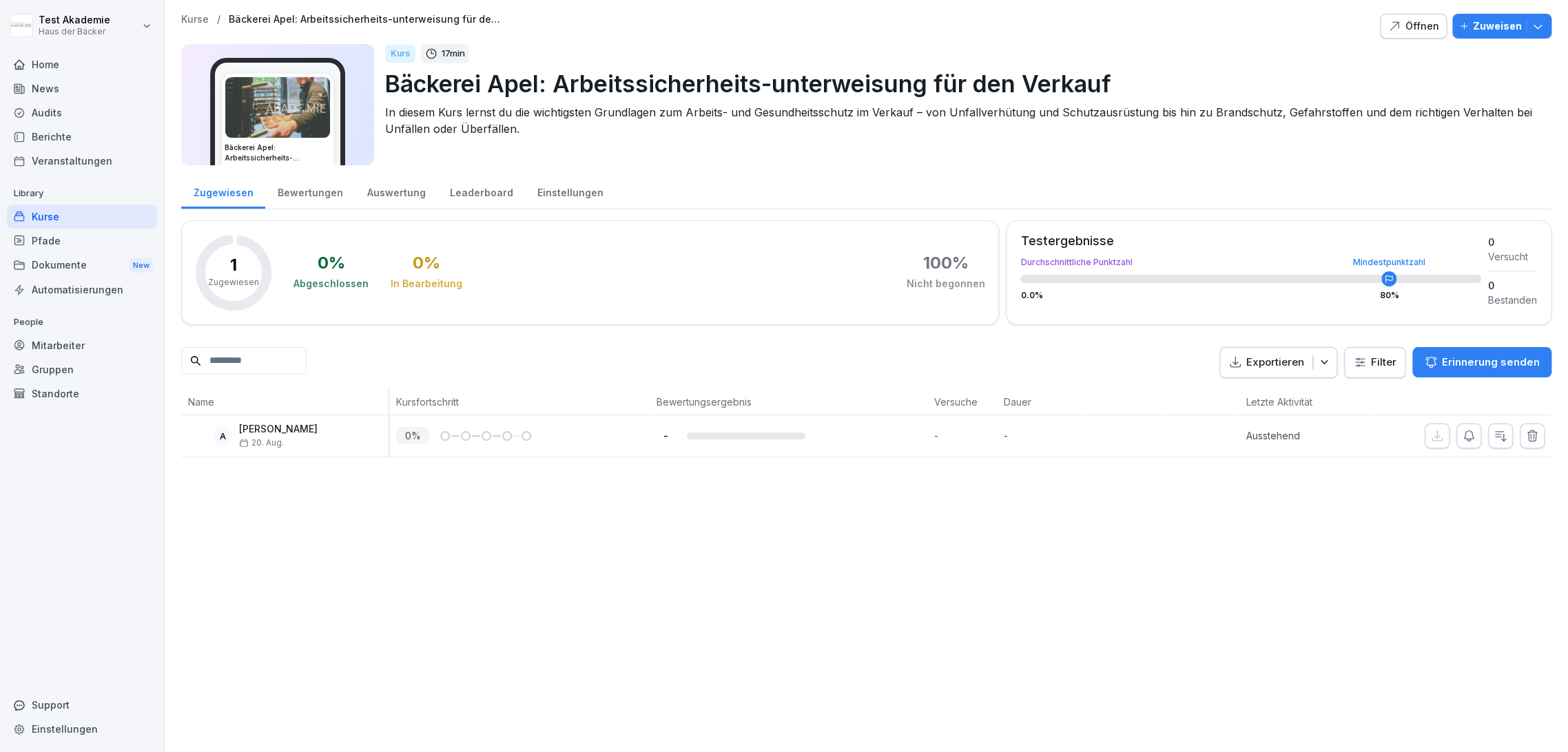
click at [1402, 28] on div "Öffnen" at bounding box center [1413, 26] width 52 height 15
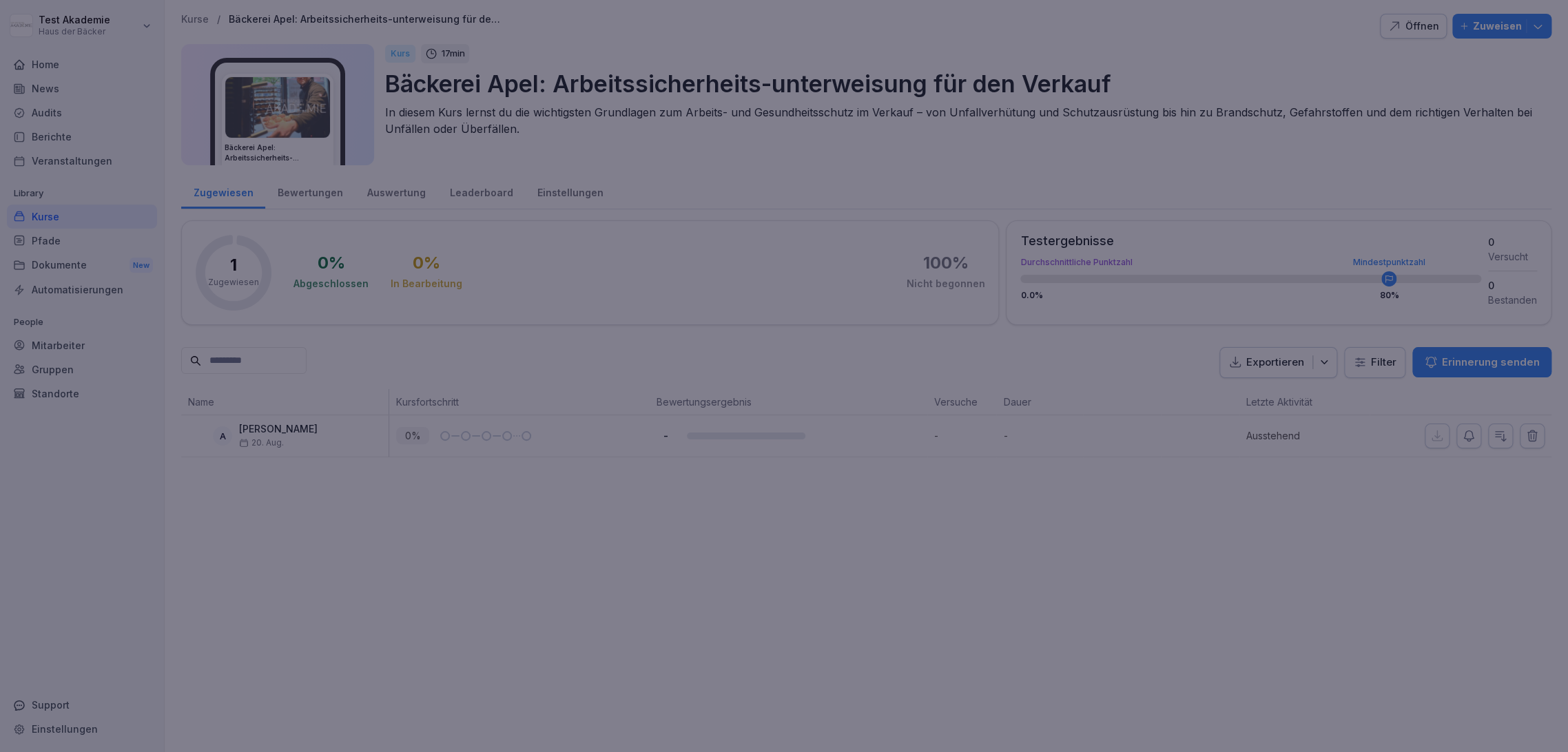
click at [404, 694] on div at bounding box center [784, 376] width 1568 height 752
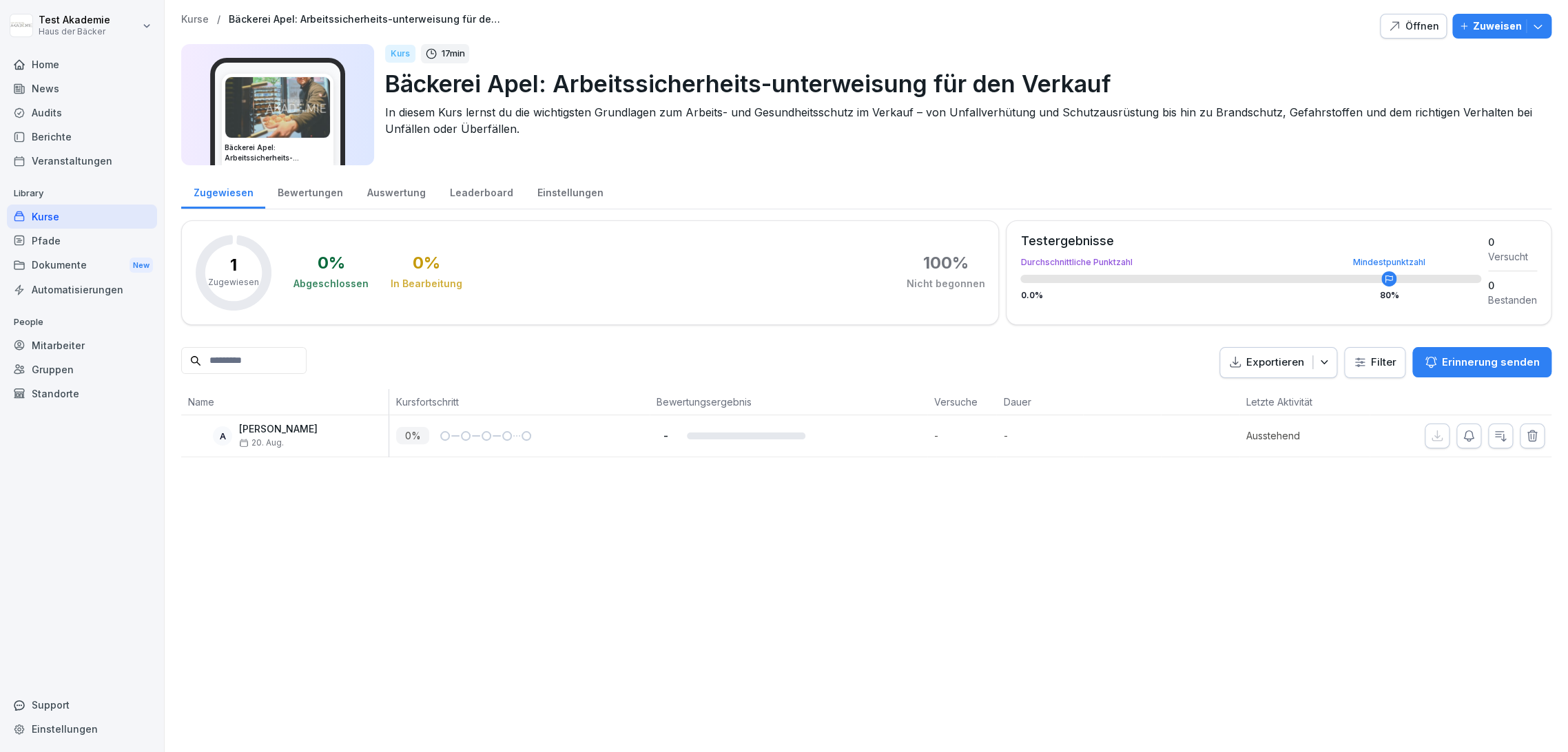
click at [1522, 426] on button "button" at bounding box center [1532, 436] width 24 height 24
click at [102, 346] on div "Mitarbeiter" at bounding box center [82, 345] width 150 height 24
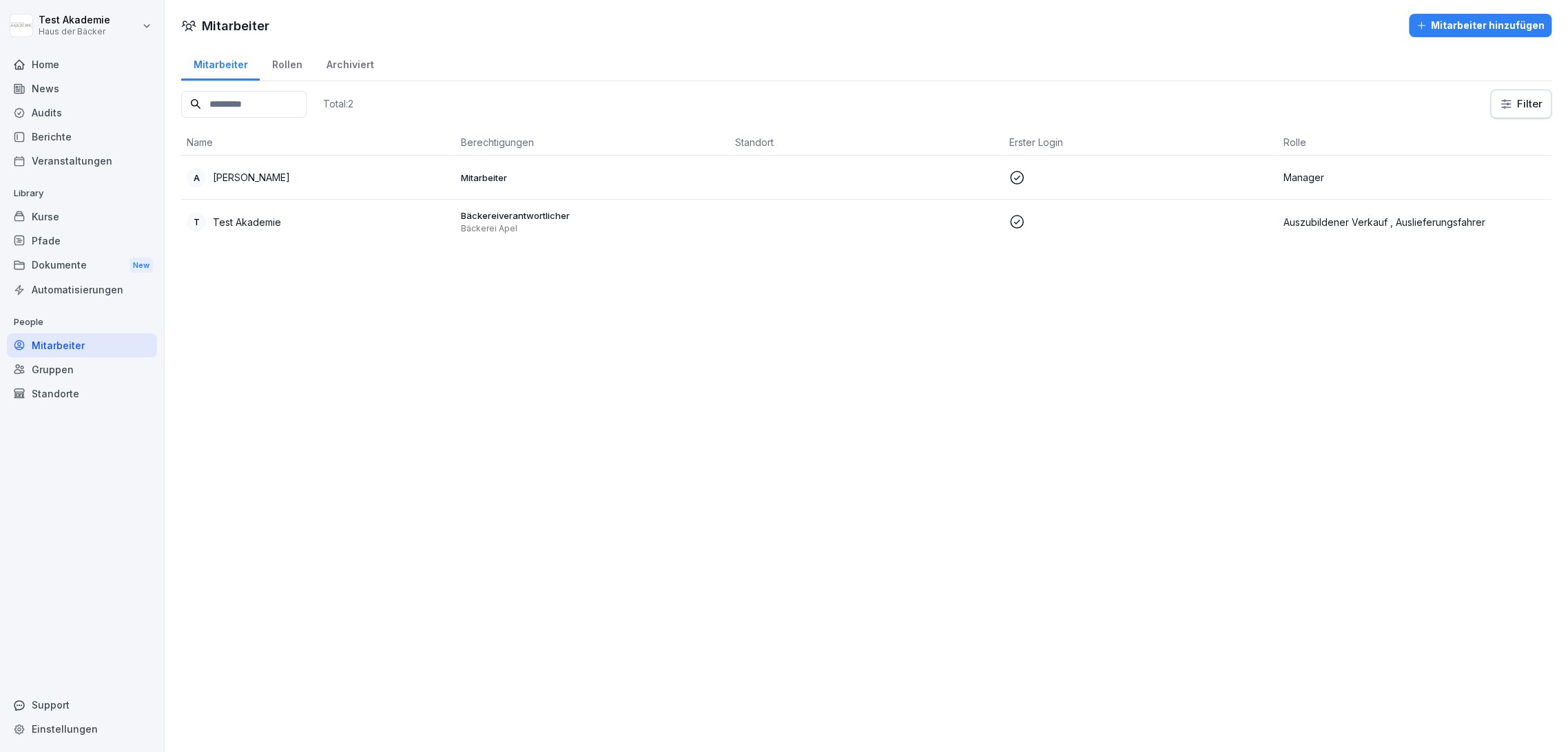
click at [115, 214] on div "Kurse" at bounding box center [82, 217] width 150 height 24
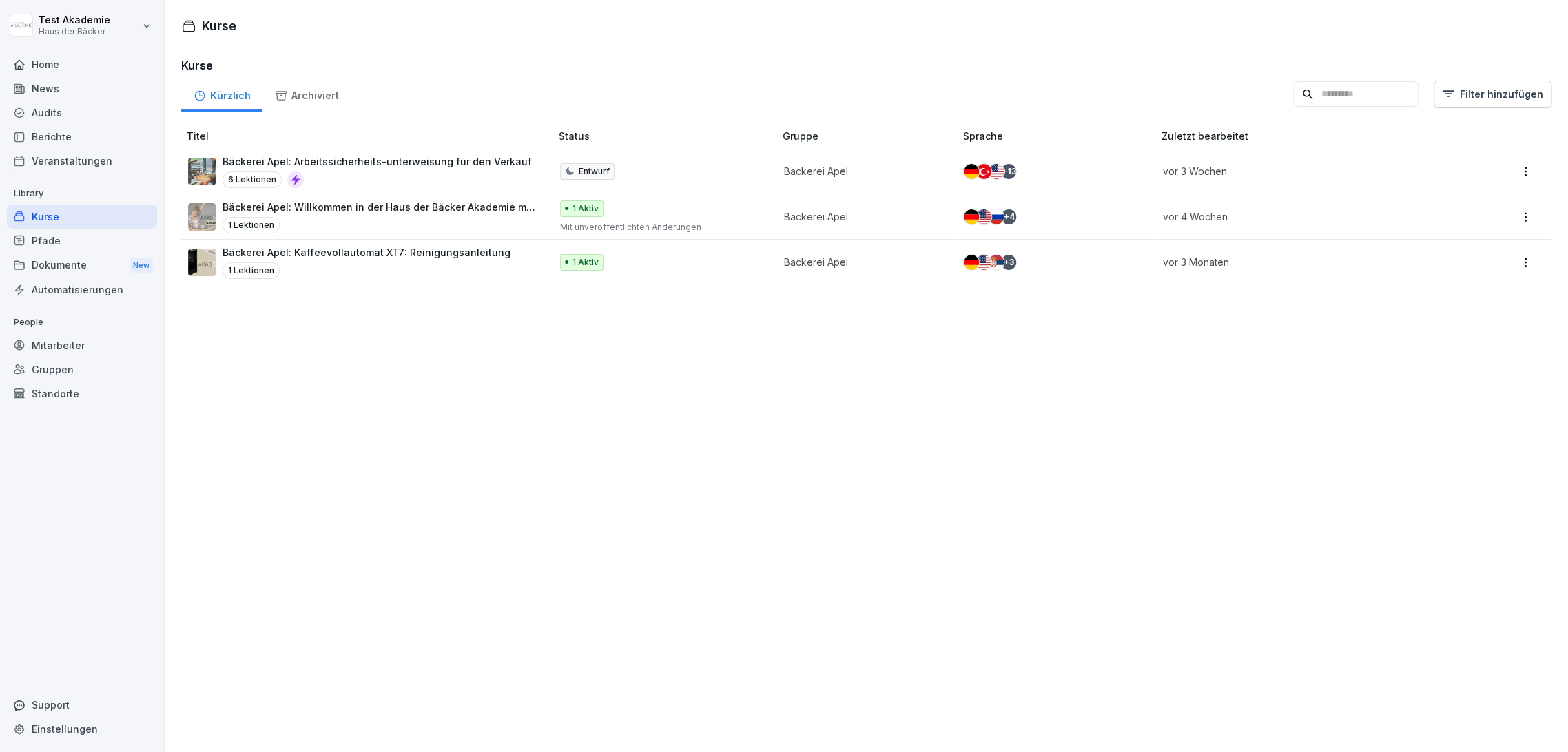
click at [329, 207] on p "Bäckerei Apel: Willkommen in der Haus der Bäcker Akademie mit Bounti!" at bounding box center [380, 207] width 315 height 14
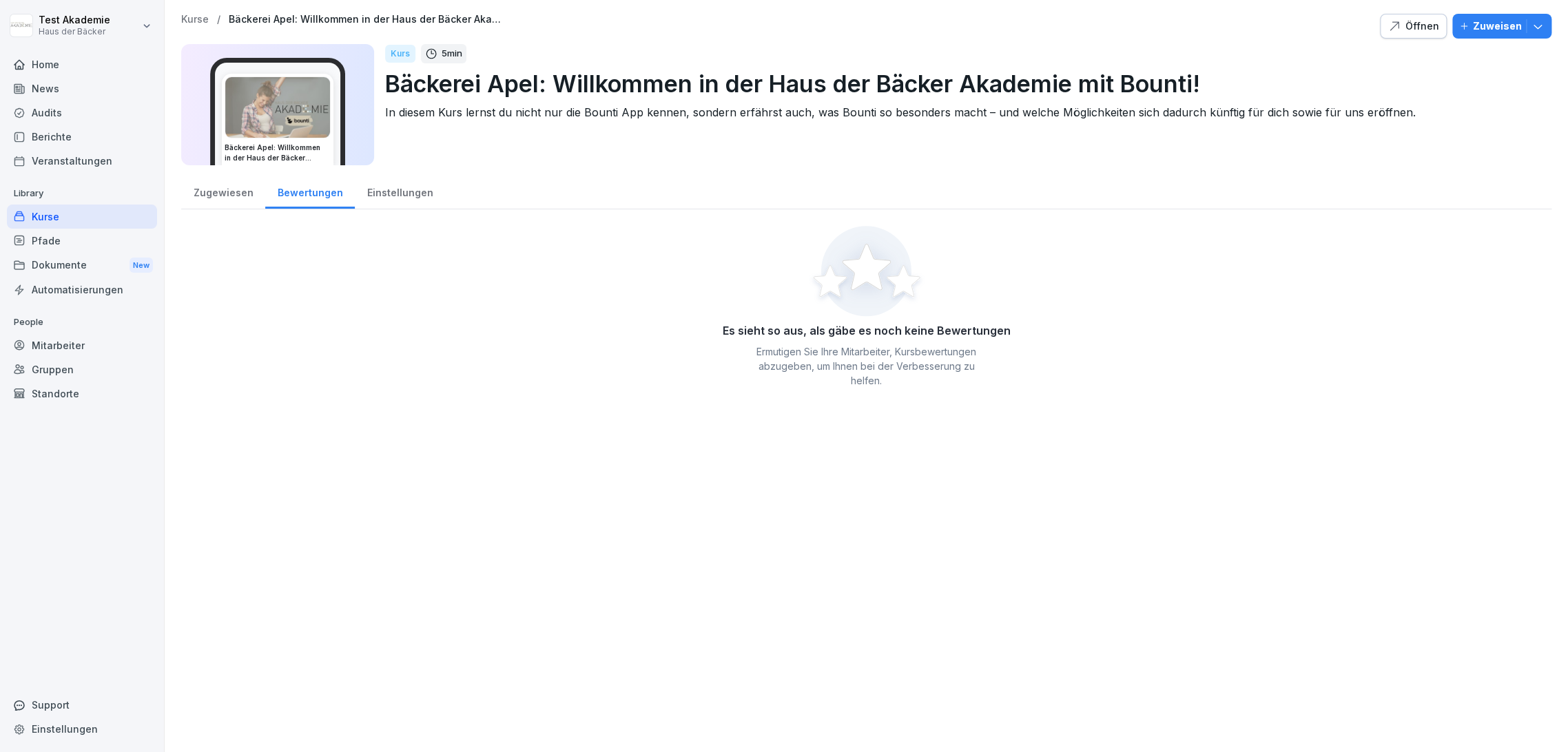
click at [76, 203] on p "Library" at bounding box center [82, 193] width 150 height 22
click at [78, 209] on div "Kurse" at bounding box center [82, 217] width 150 height 24
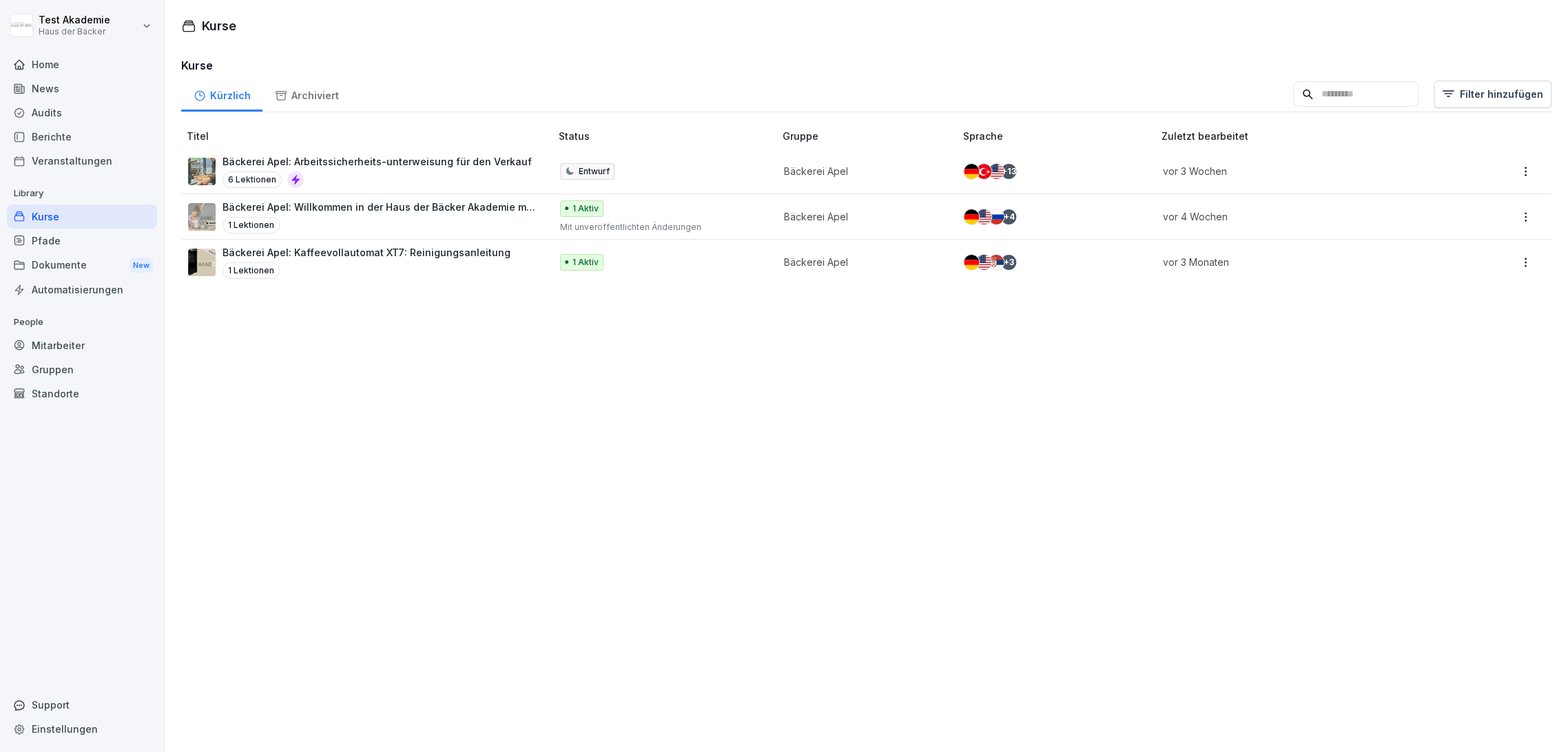
click at [292, 90] on div "Archiviert" at bounding box center [306, 93] width 88 height 35
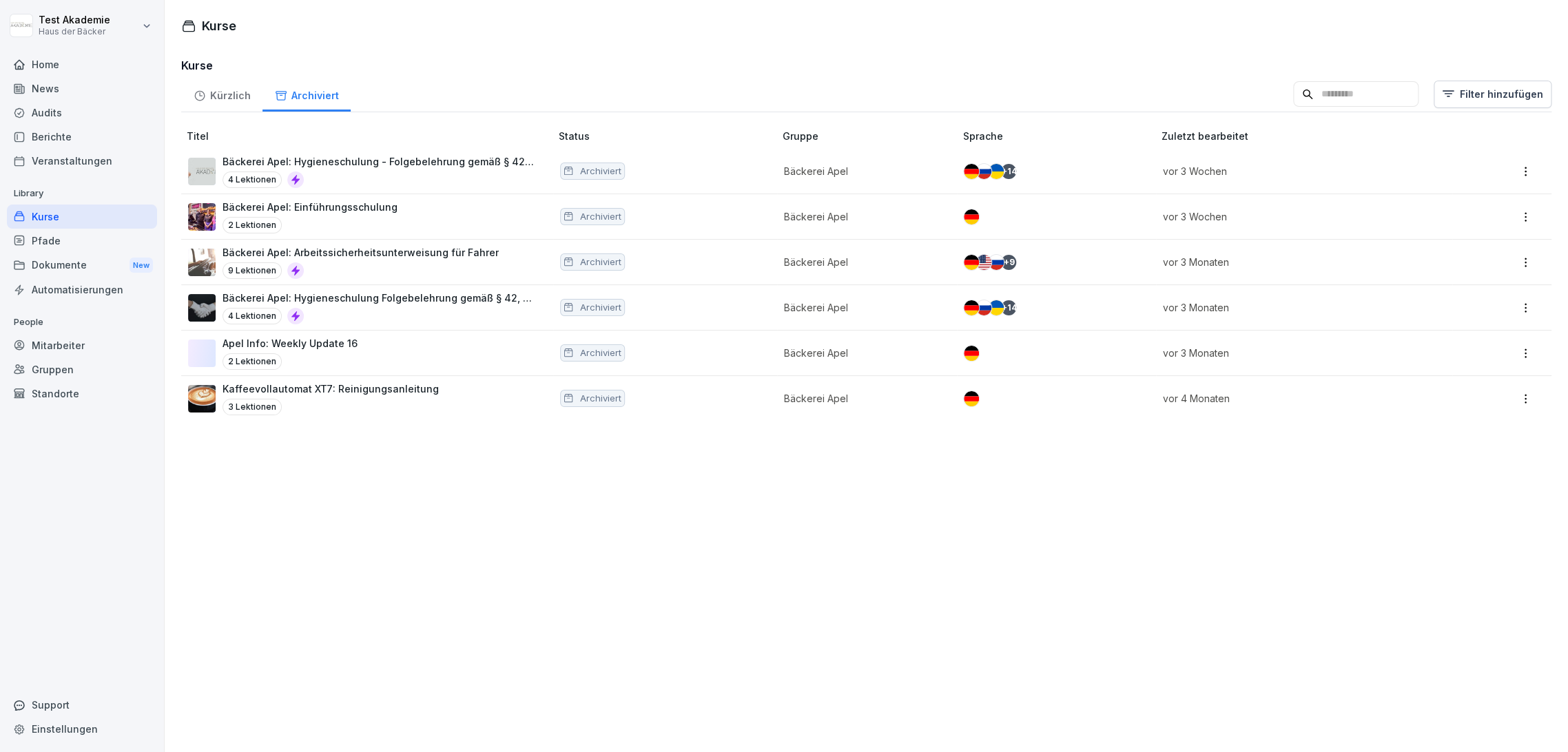
click at [230, 89] on div "Kürzlich" at bounding box center [222, 93] width 82 height 35
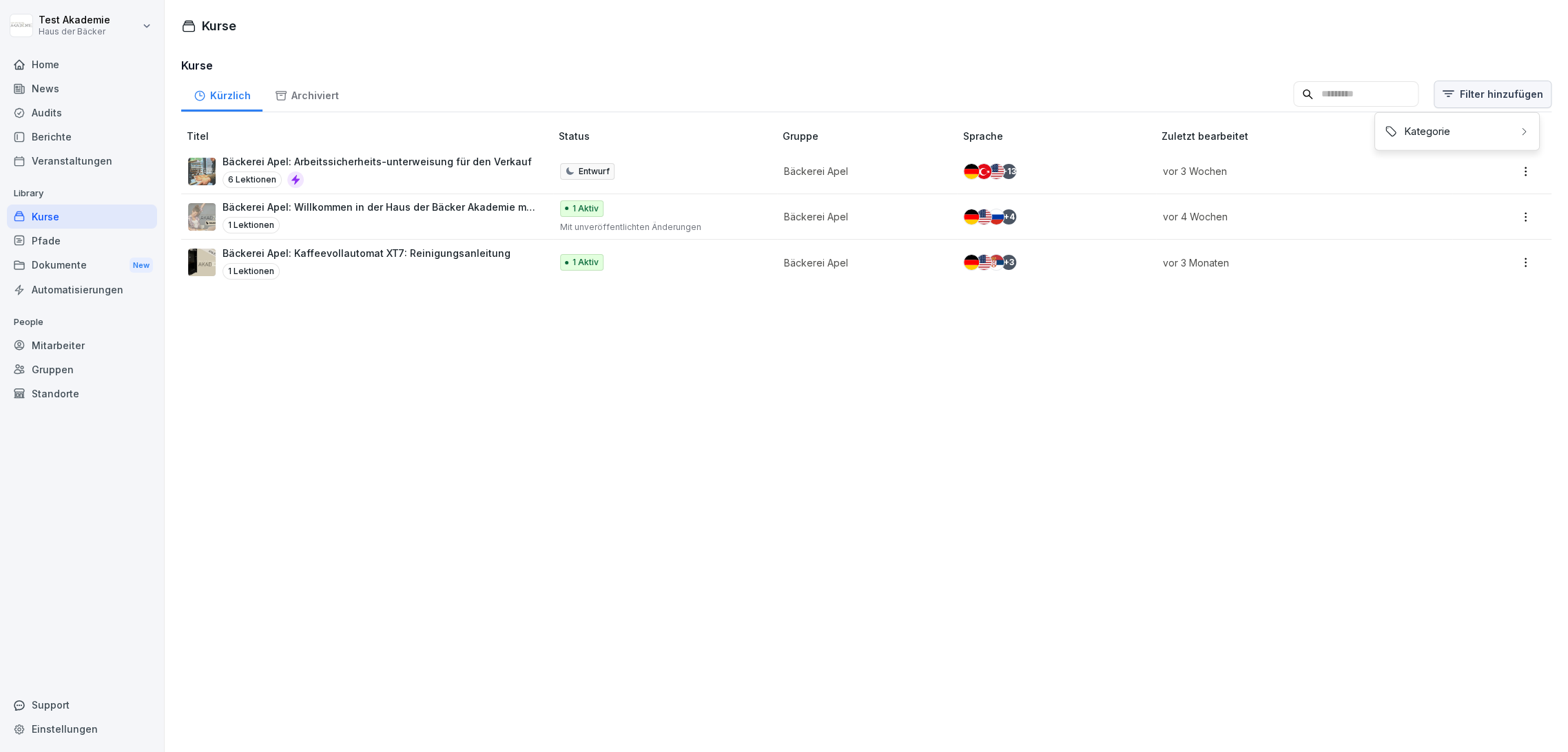
click at [1484, 92] on html "Test Akademie Haus der Bäcker Home News Audits Berichte Veranstaltungen Library…" at bounding box center [784, 376] width 1568 height 752
click at [1481, 134] on div "Kategorie" at bounding box center [1457, 131] width 156 height 26
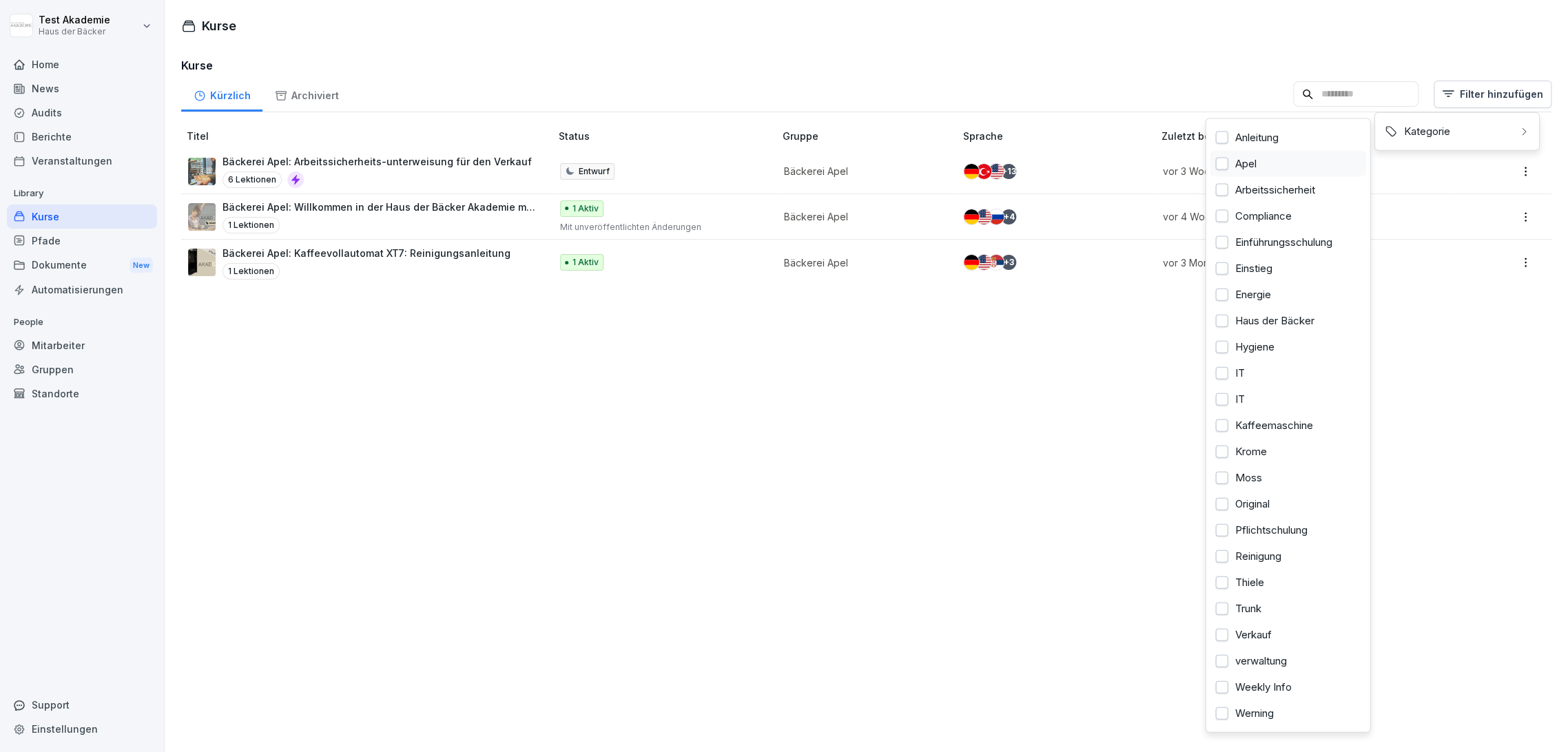
click at [1289, 165] on div "Apel" at bounding box center [1288, 163] width 156 height 26
click at [817, 333] on html "Test Akademie Haus der Bäcker Home News Audits Berichte Veranstaltungen Library…" at bounding box center [784, 376] width 1568 height 752
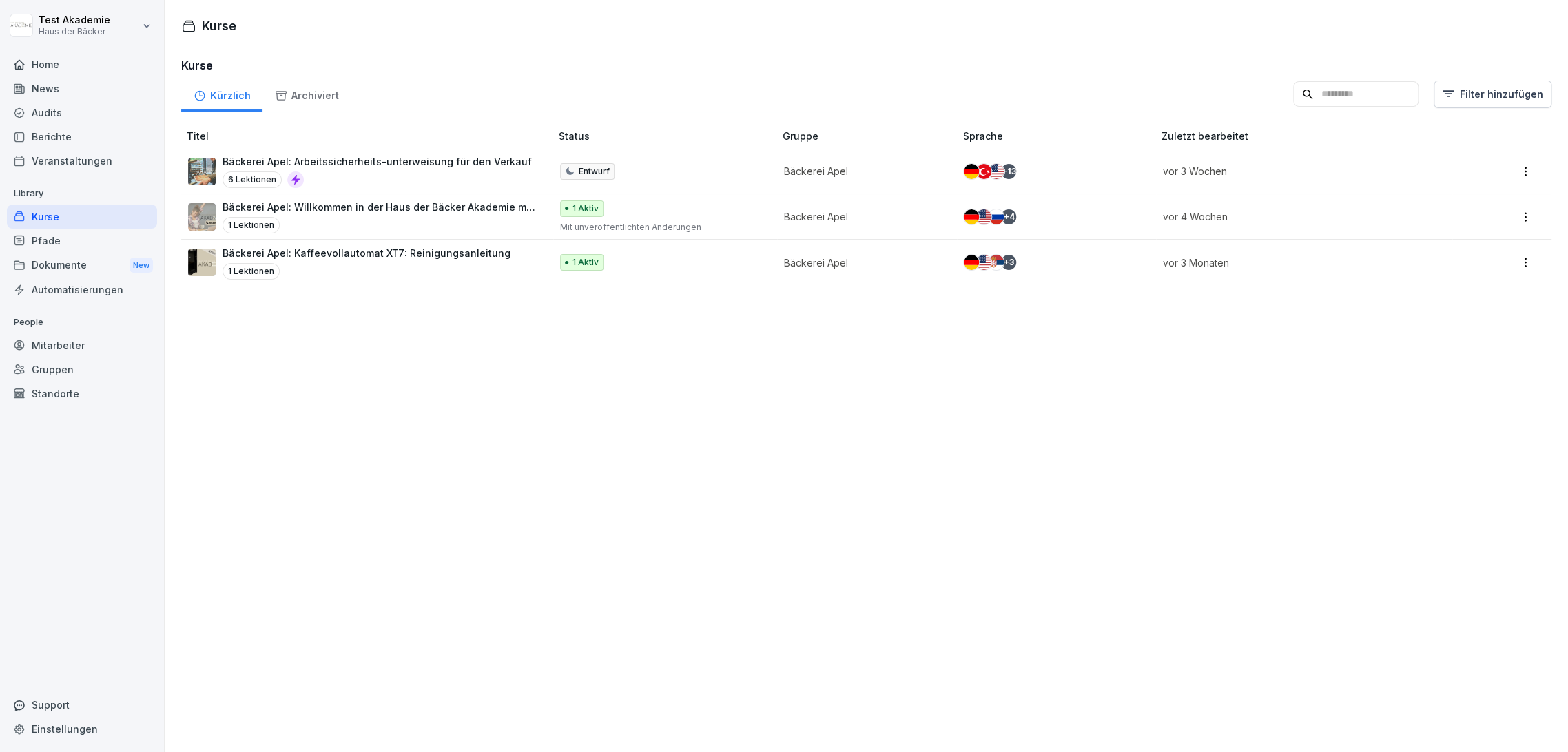
click at [304, 87] on div "Archiviert" at bounding box center [306, 93] width 88 height 35
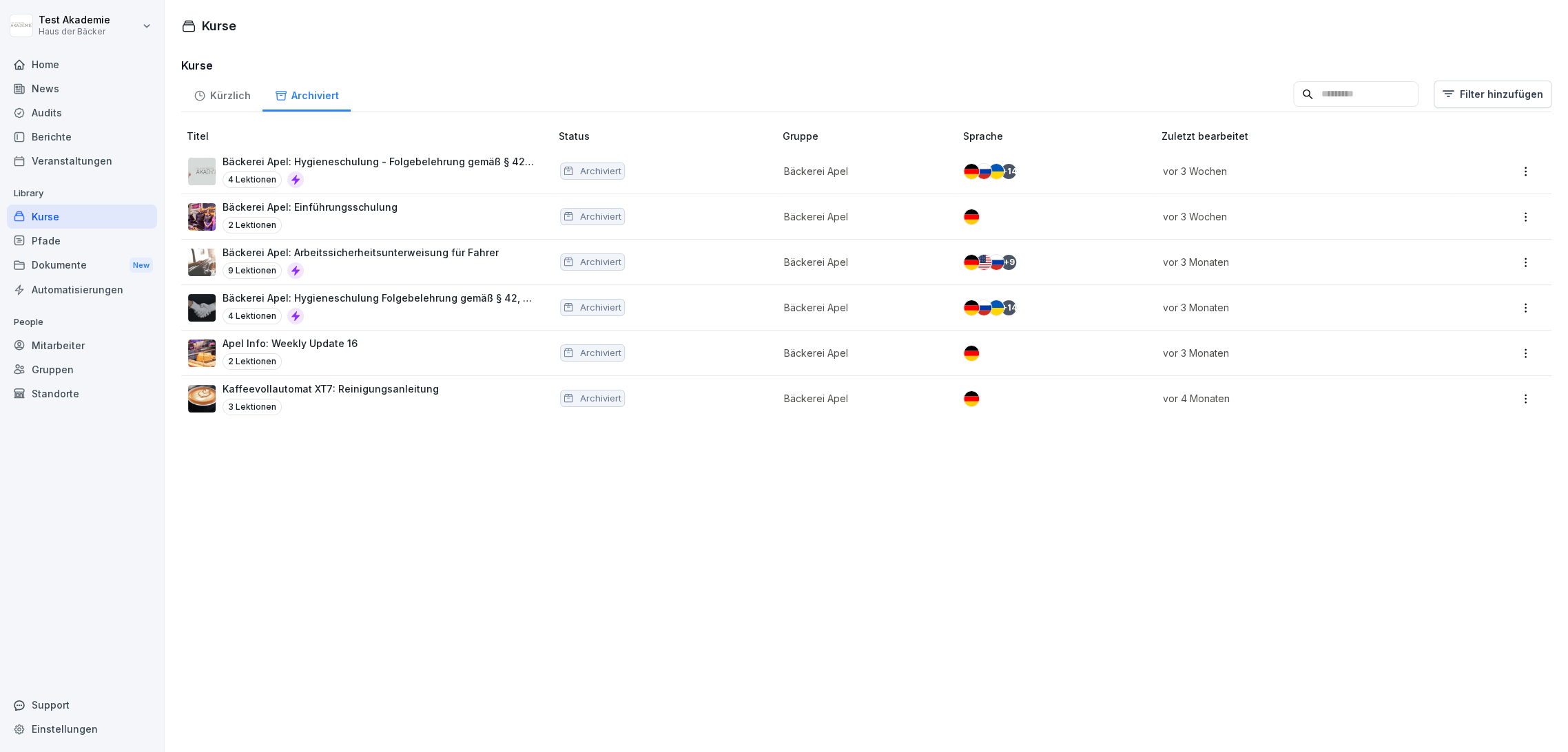
click at [247, 95] on div "Kürzlich" at bounding box center [222, 93] width 82 height 35
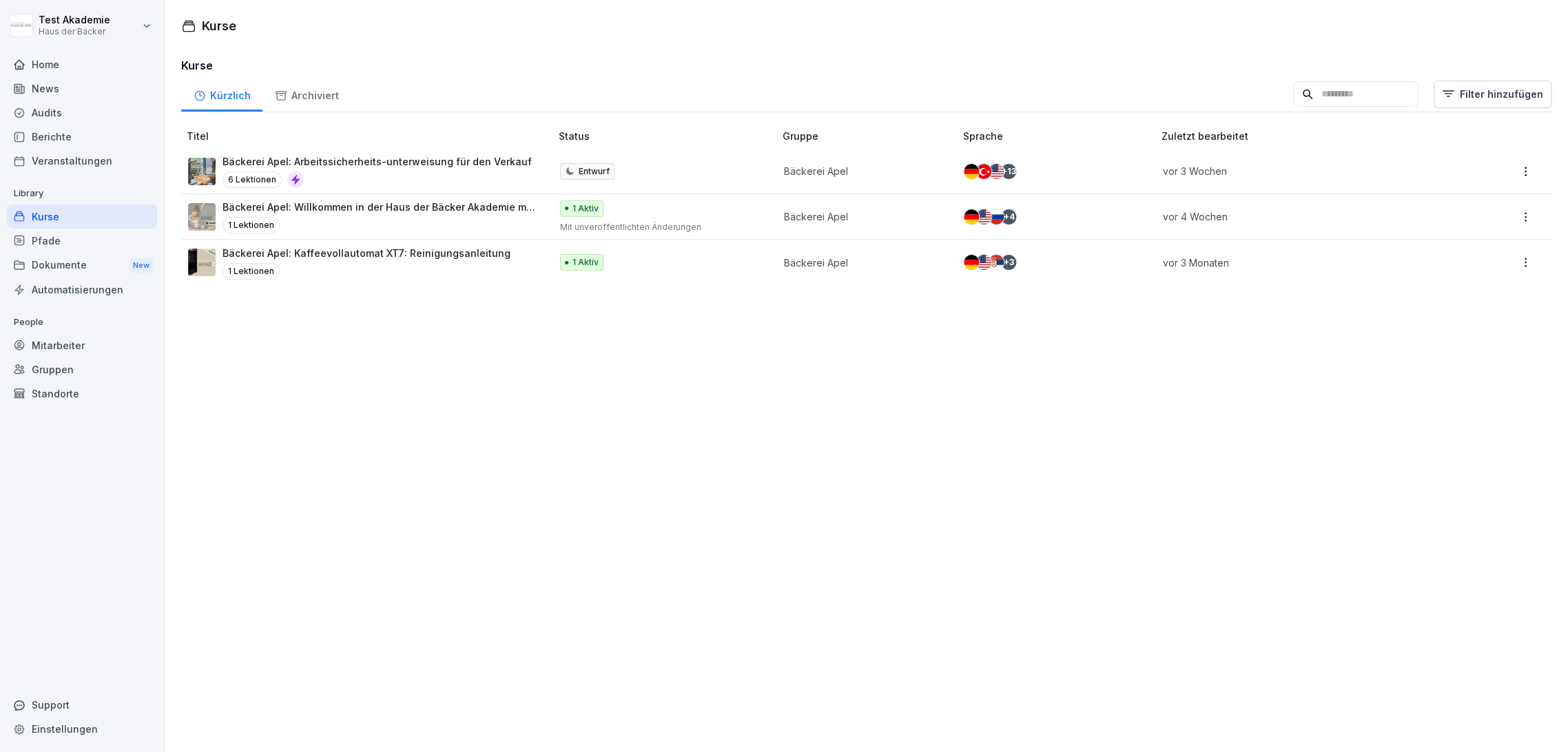
click at [33, 352] on div "Mitarbeiter" at bounding box center [82, 345] width 150 height 24
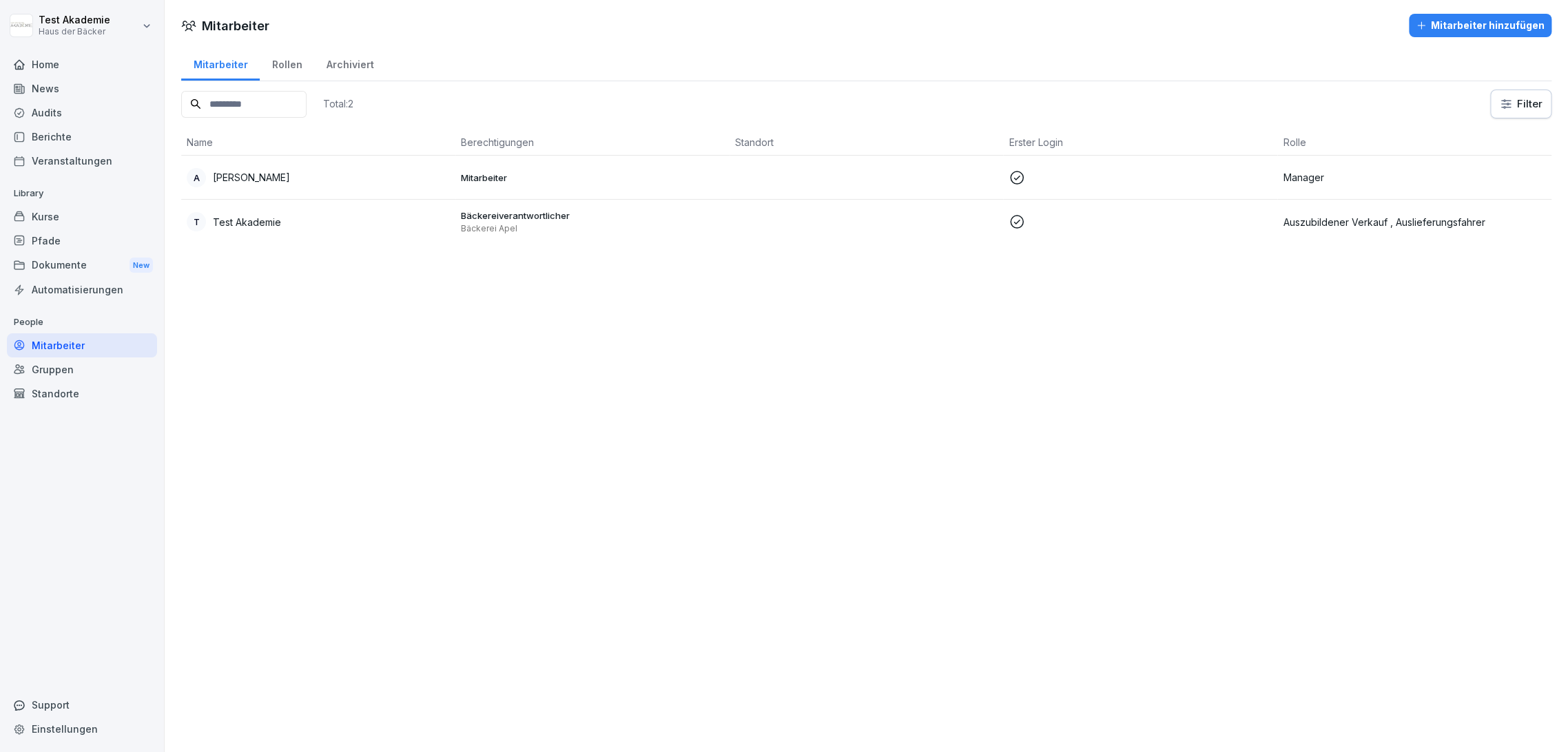
click at [48, 300] on div "Automatisierungen" at bounding box center [82, 289] width 150 height 24
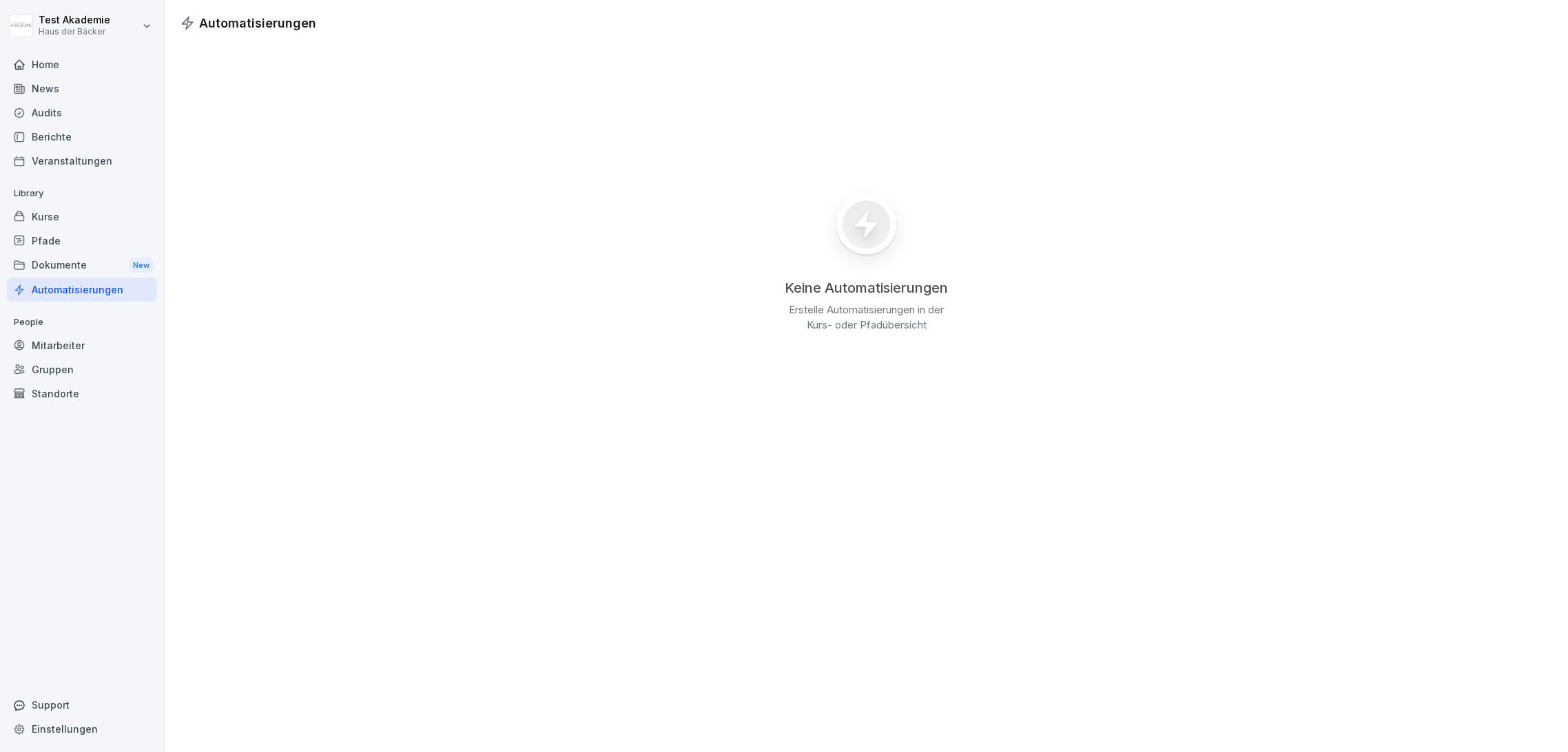
click at [49, 275] on div "Dokumente New" at bounding box center [82, 265] width 150 height 25
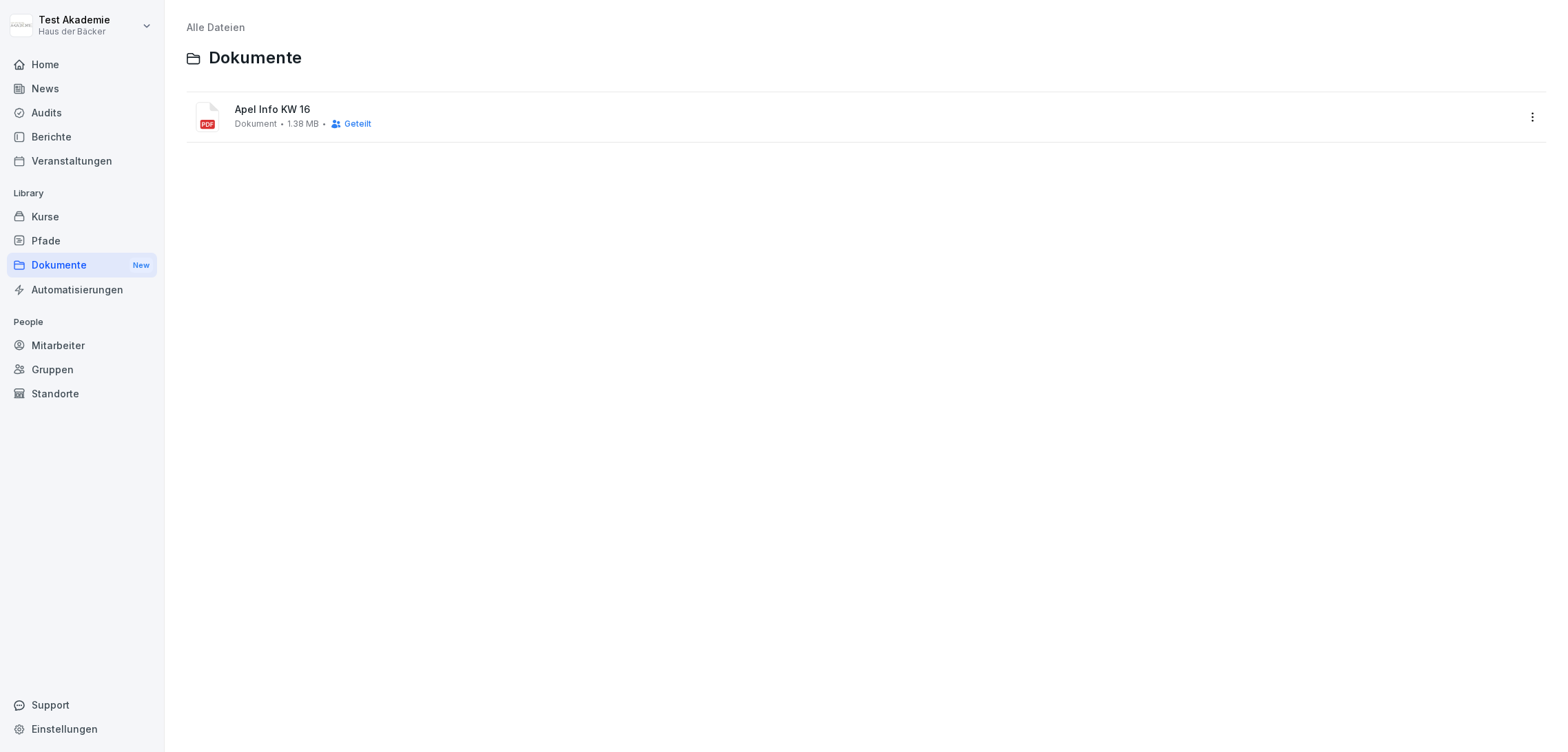
click at [48, 245] on div "Pfade" at bounding box center [82, 240] width 150 height 24
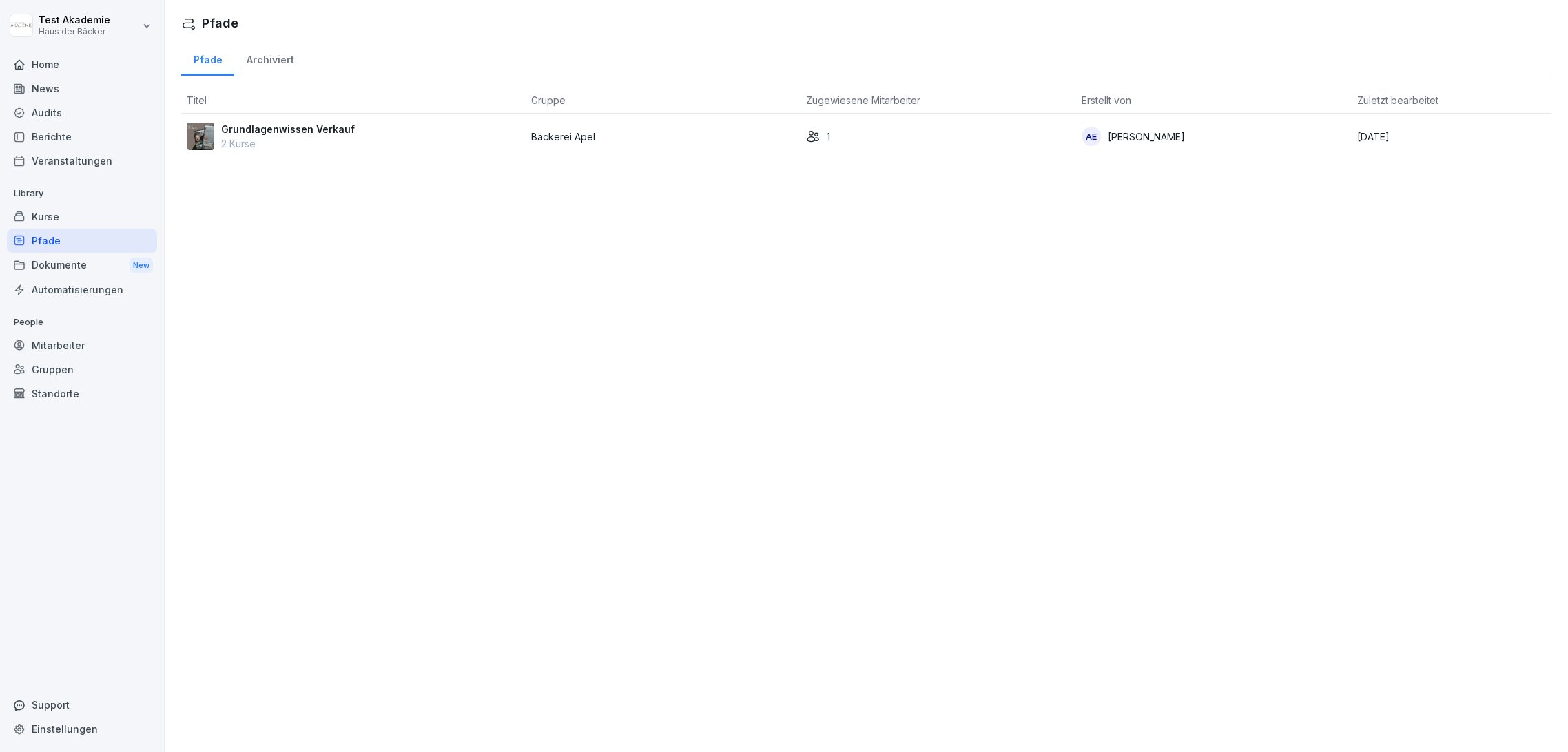
click at [56, 264] on div "Dokumente New" at bounding box center [82, 265] width 150 height 25
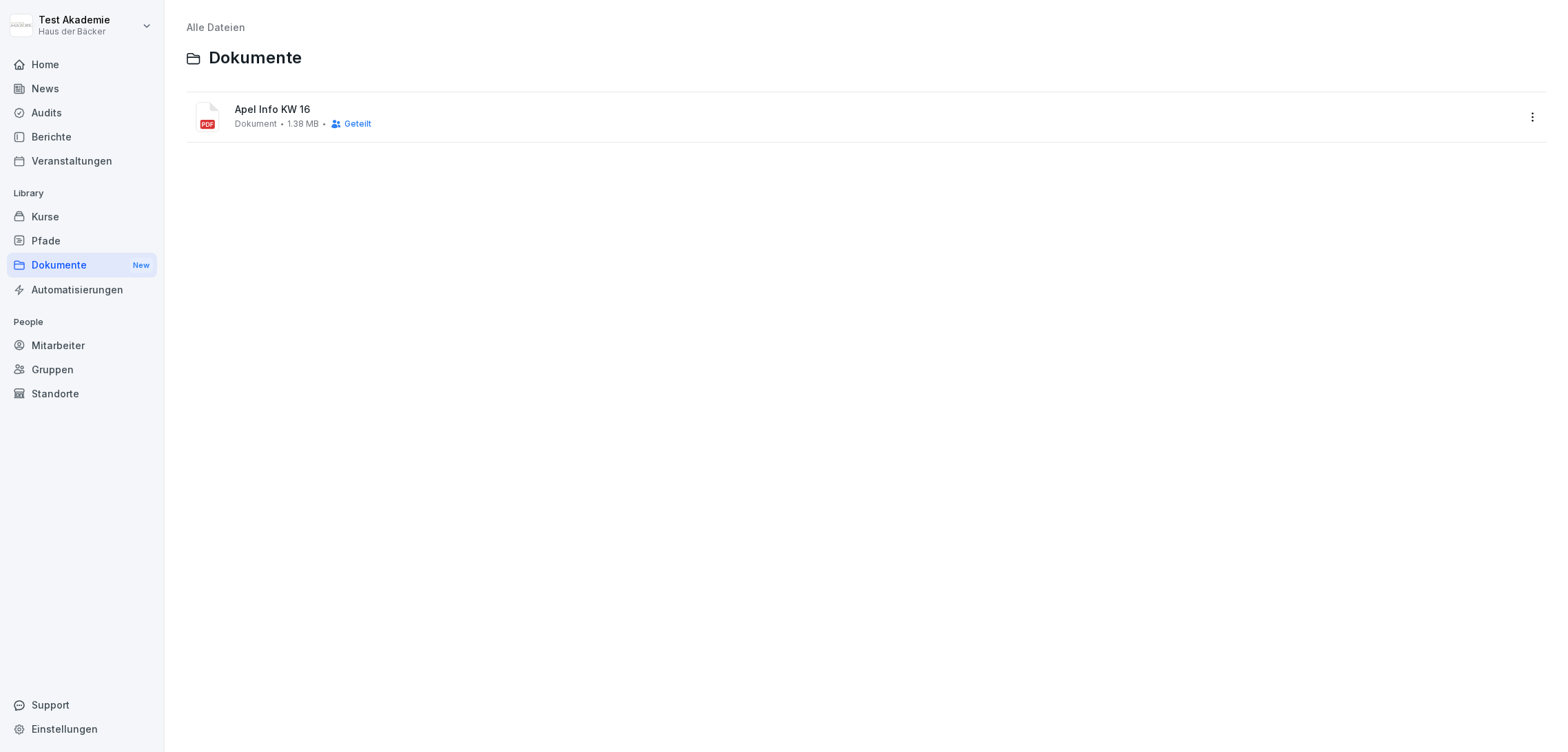
click at [56, 224] on div "Kurse" at bounding box center [82, 217] width 150 height 24
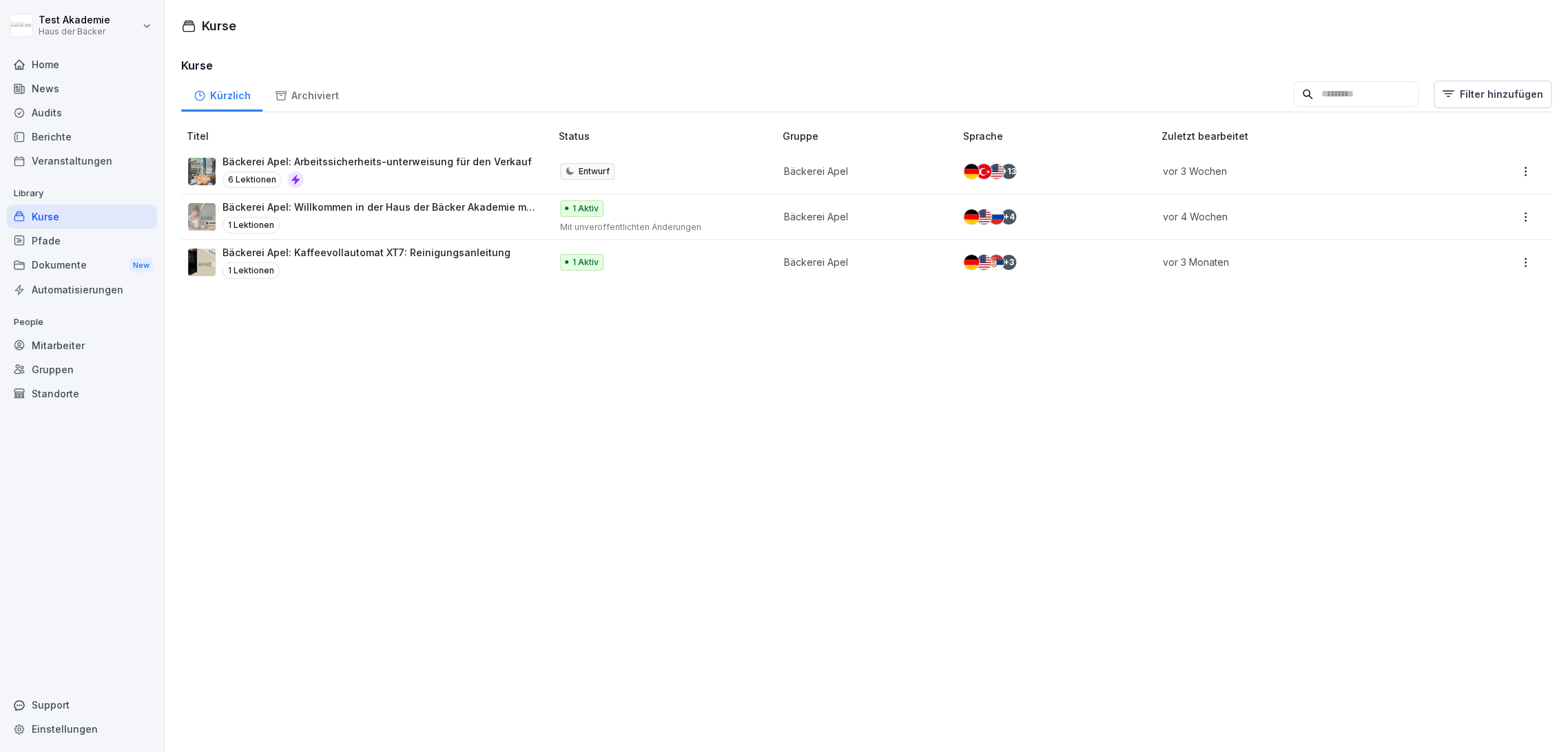
click at [56, 236] on div "Pfade" at bounding box center [82, 240] width 150 height 24
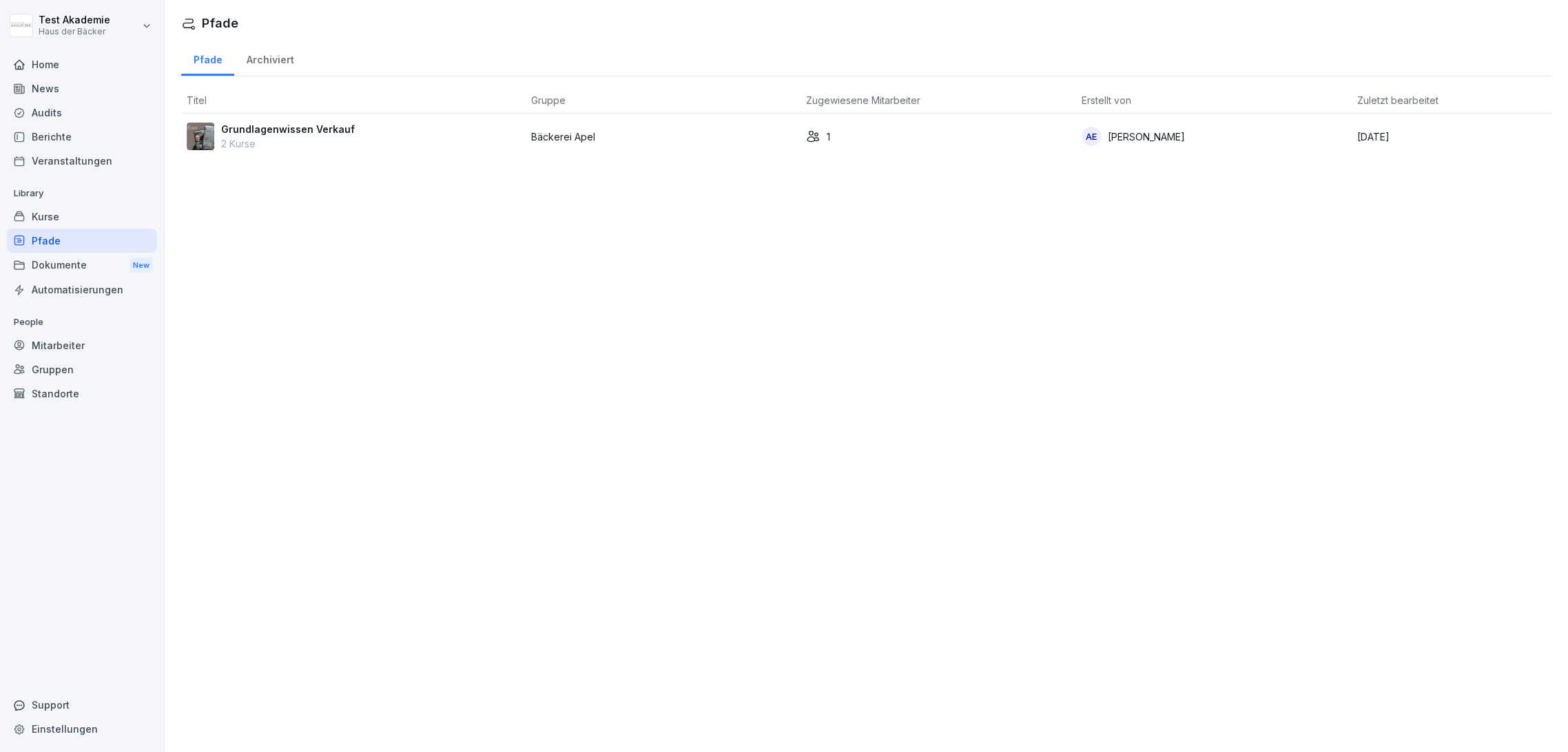
click at [56, 214] on div "Kurse" at bounding box center [82, 217] width 150 height 24
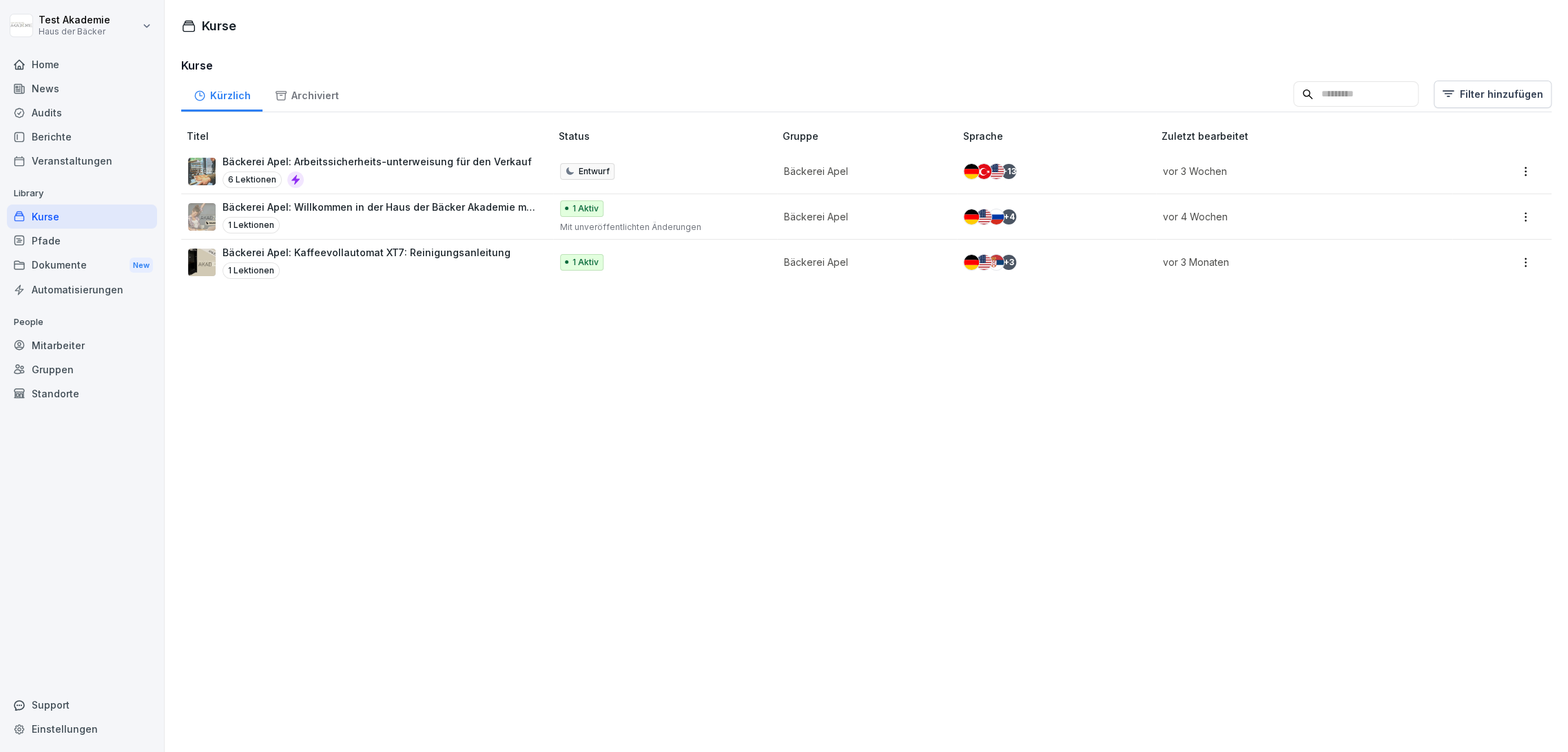
click at [69, 130] on div "Berichte" at bounding box center [82, 137] width 150 height 24
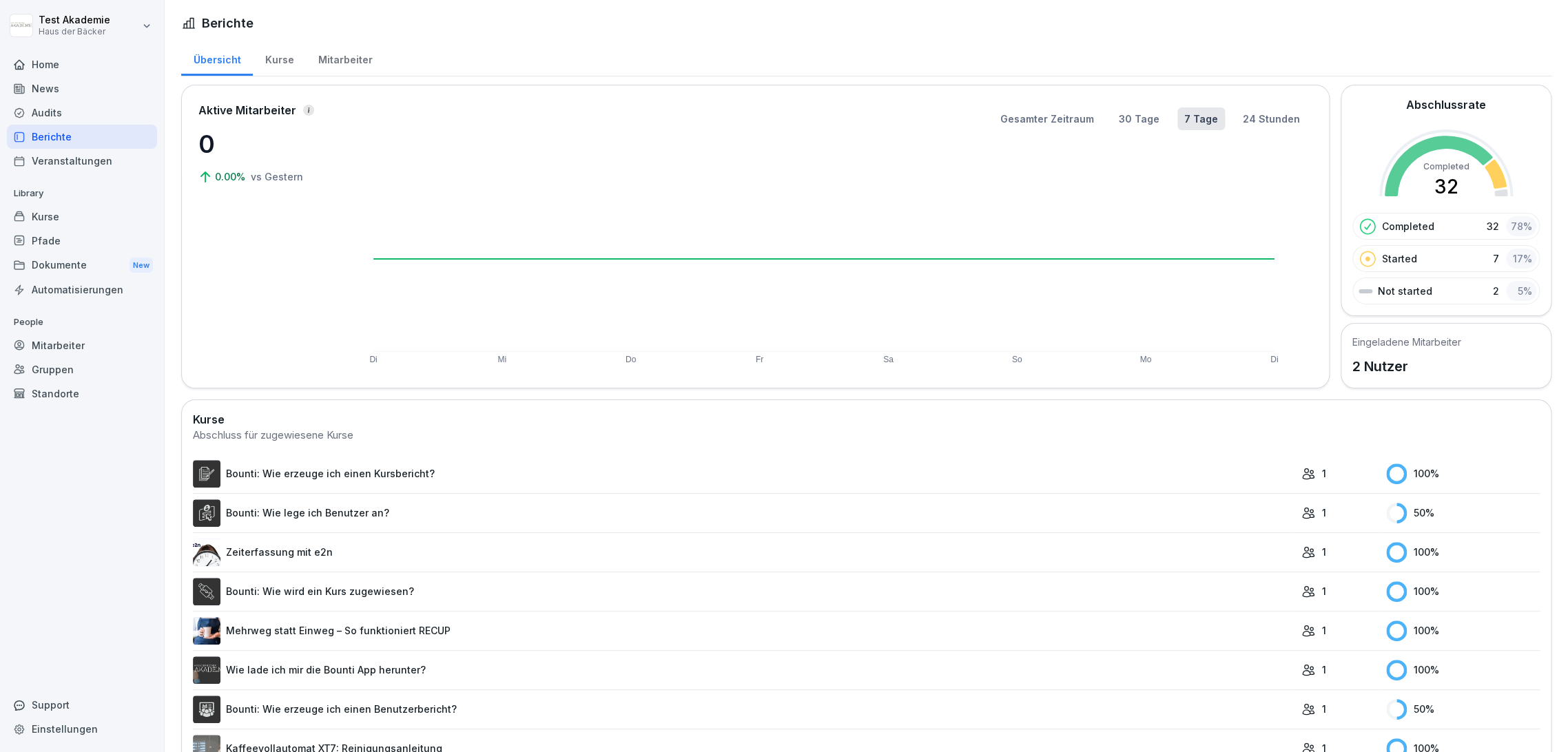
click at [72, 159] on div "Veranstaltungen" at bounding box center [82, 160] width 150 height 24
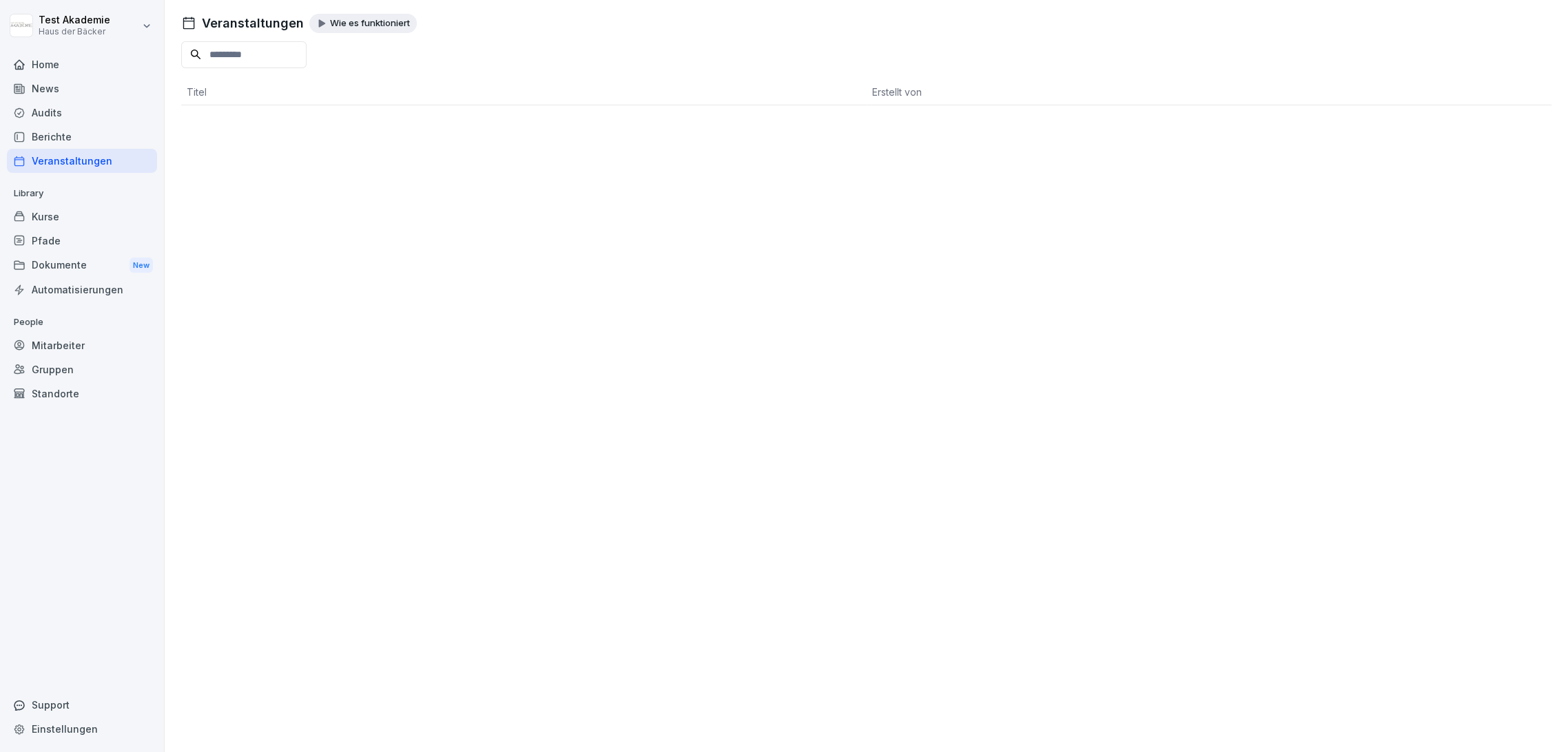
click at [72, 142] on div "Berichte" at bounding box center [82, 137] width 150 height 24
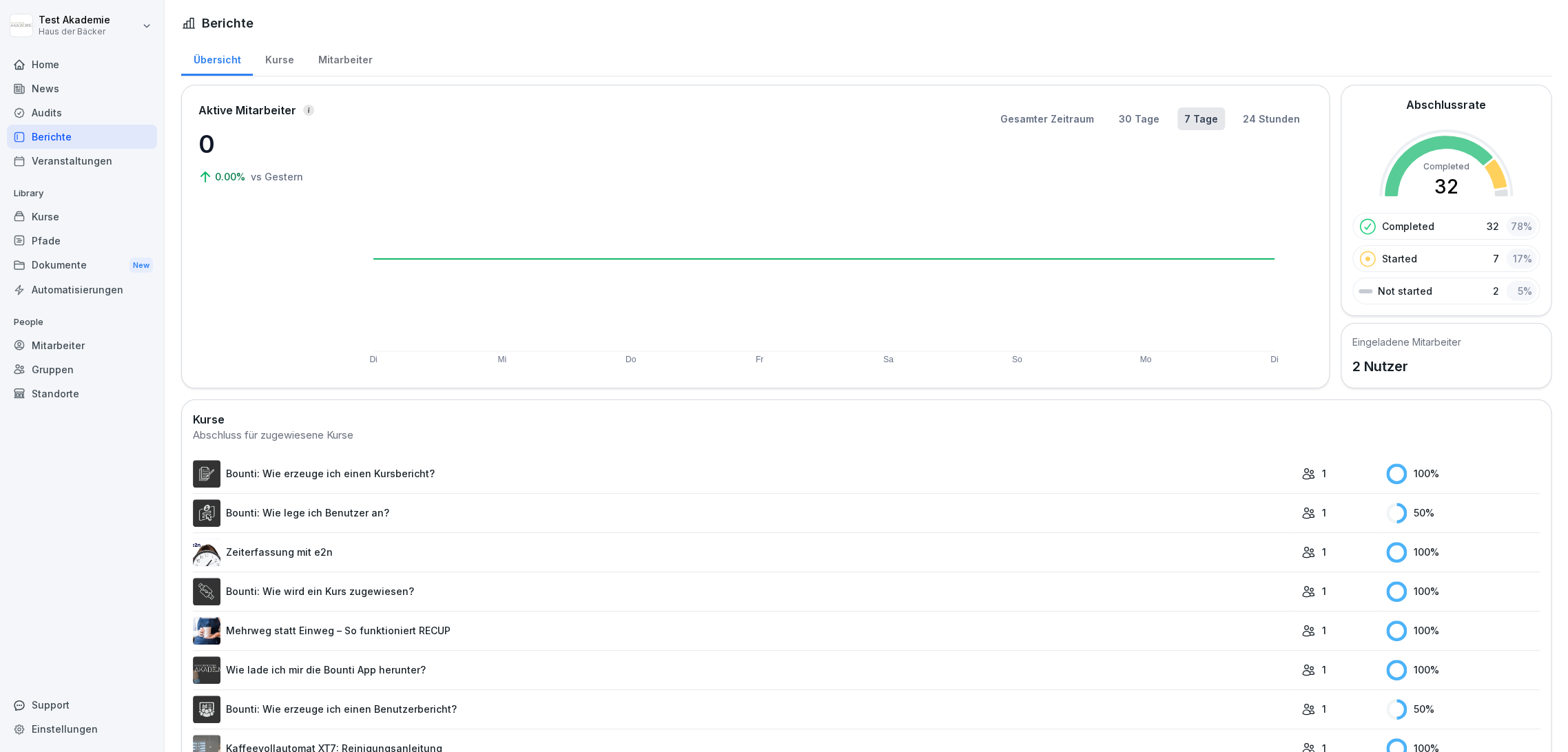
click at [44, 64] on div "Home" at bounding box center [82, 64] width 150 height 24
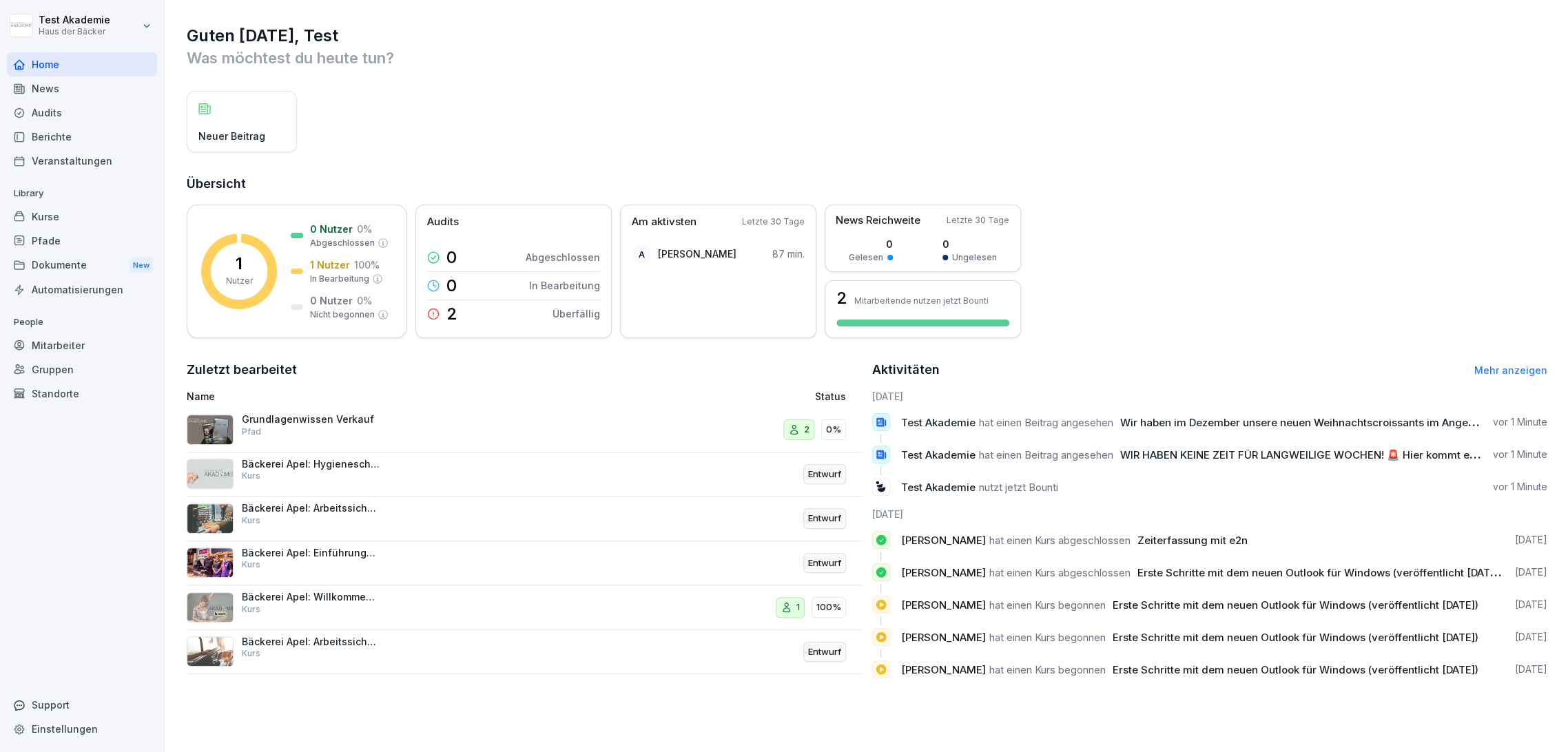
click at [80, 21] on html "Test Akademie Haus der Bäcker Home News Audits Berichte Veranstaltungen Library…" at bounding box center [784, 376] width 1568 height 752
click at [99, 87] on div "Abmelden" at bounding box center [88, 87] width 137 height 25
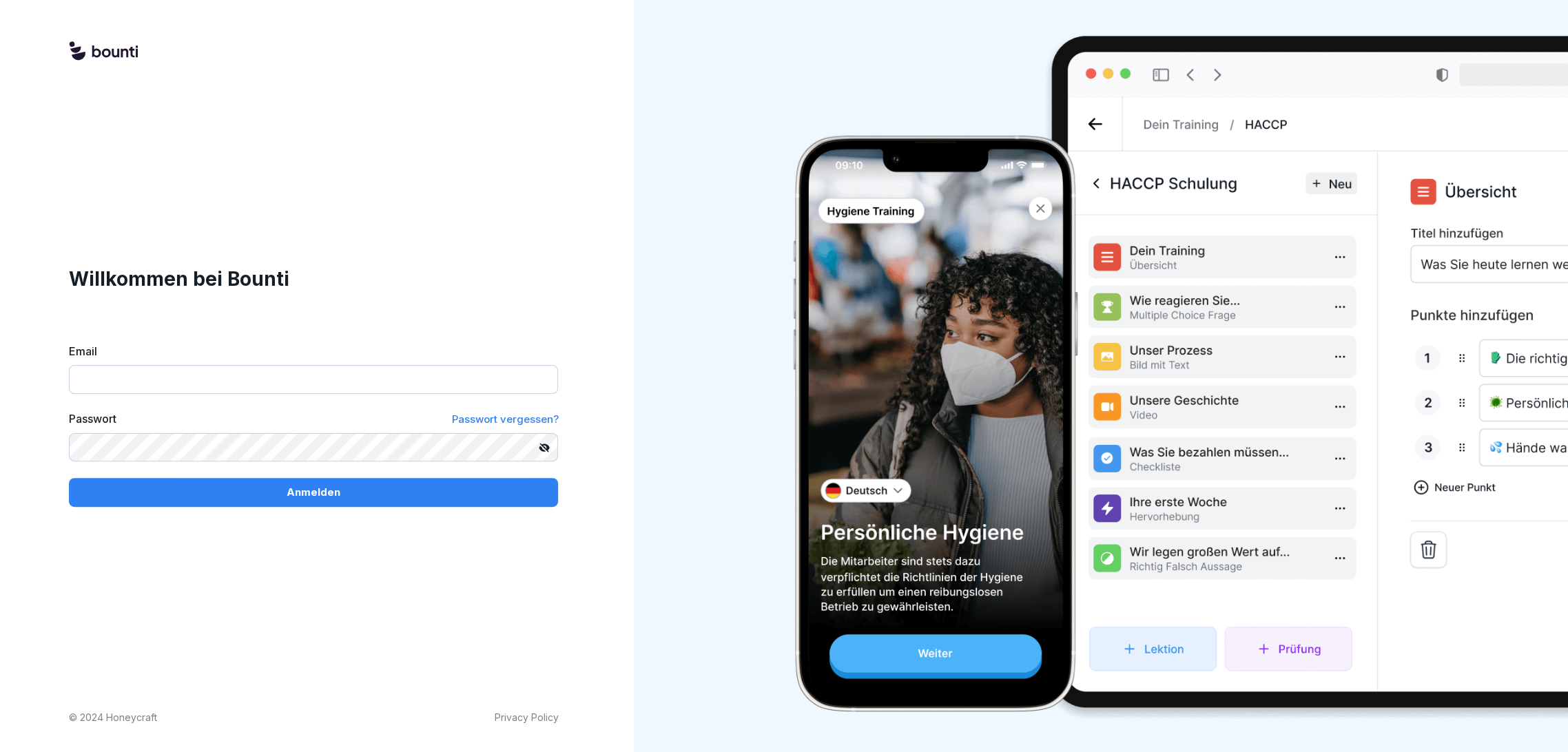
click at [133, 381] on input "Email" at bounding box center [314, 380] width 489 height 29
click at [289, 363] on div "Email" at bounding box center [314, 369] width 489 height 51
click at [289, 368] on input "Email" at bounding box center [314, 380] width 489 height 29
paste input "**********"
click at [412, 500] on div "Anmelden" at bounding box center [313, 492] width 467 height 15
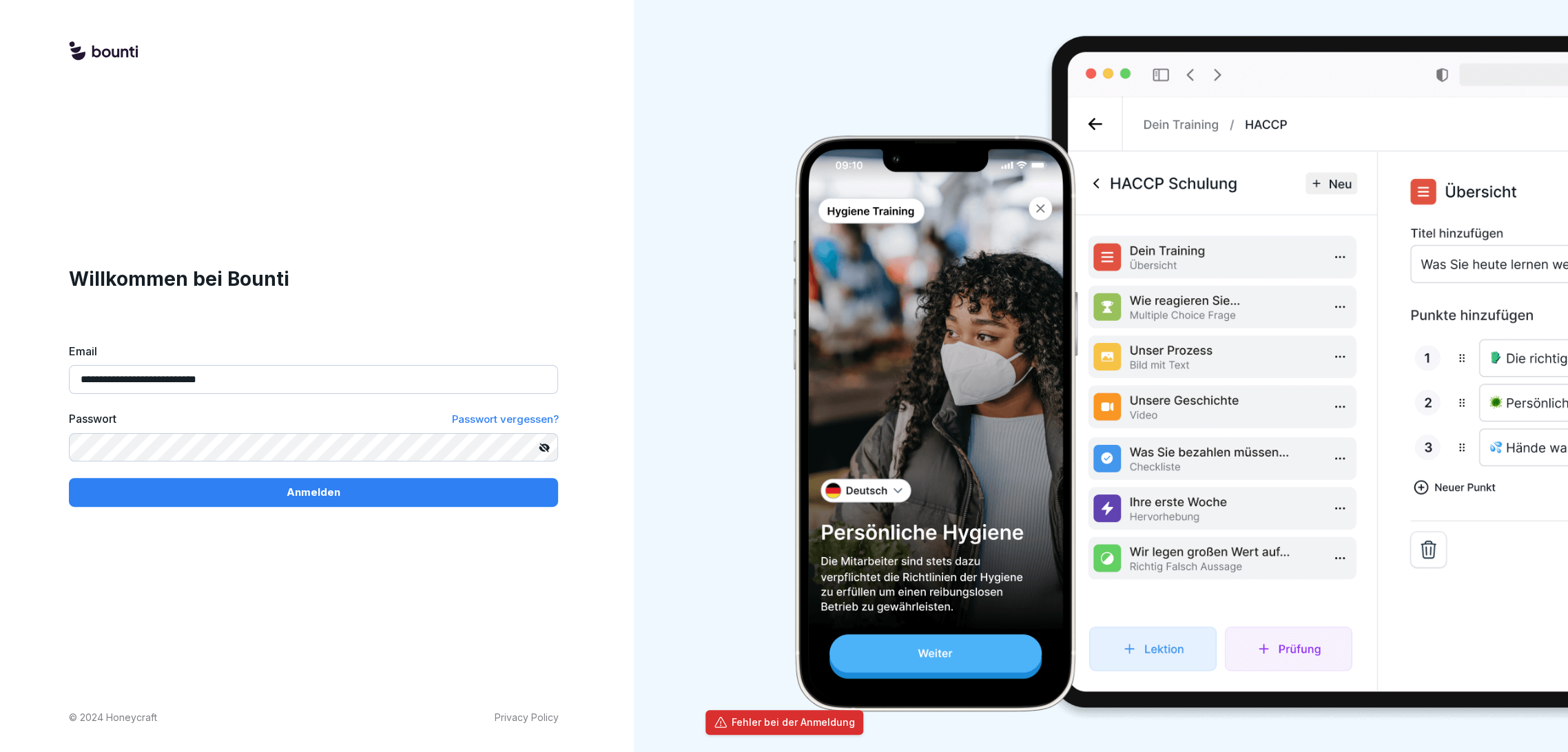
drag, startPoint x: 300, startPoint y: 365, endPoint x: 292, endPoint y: 398, distance: 34.0
click at [299, 369] on input "**********" at bounding box center [314, 380] width 489 height 29
click at [287, 381] on input "**********" at bounding box center [314, 380] width 489 height 29
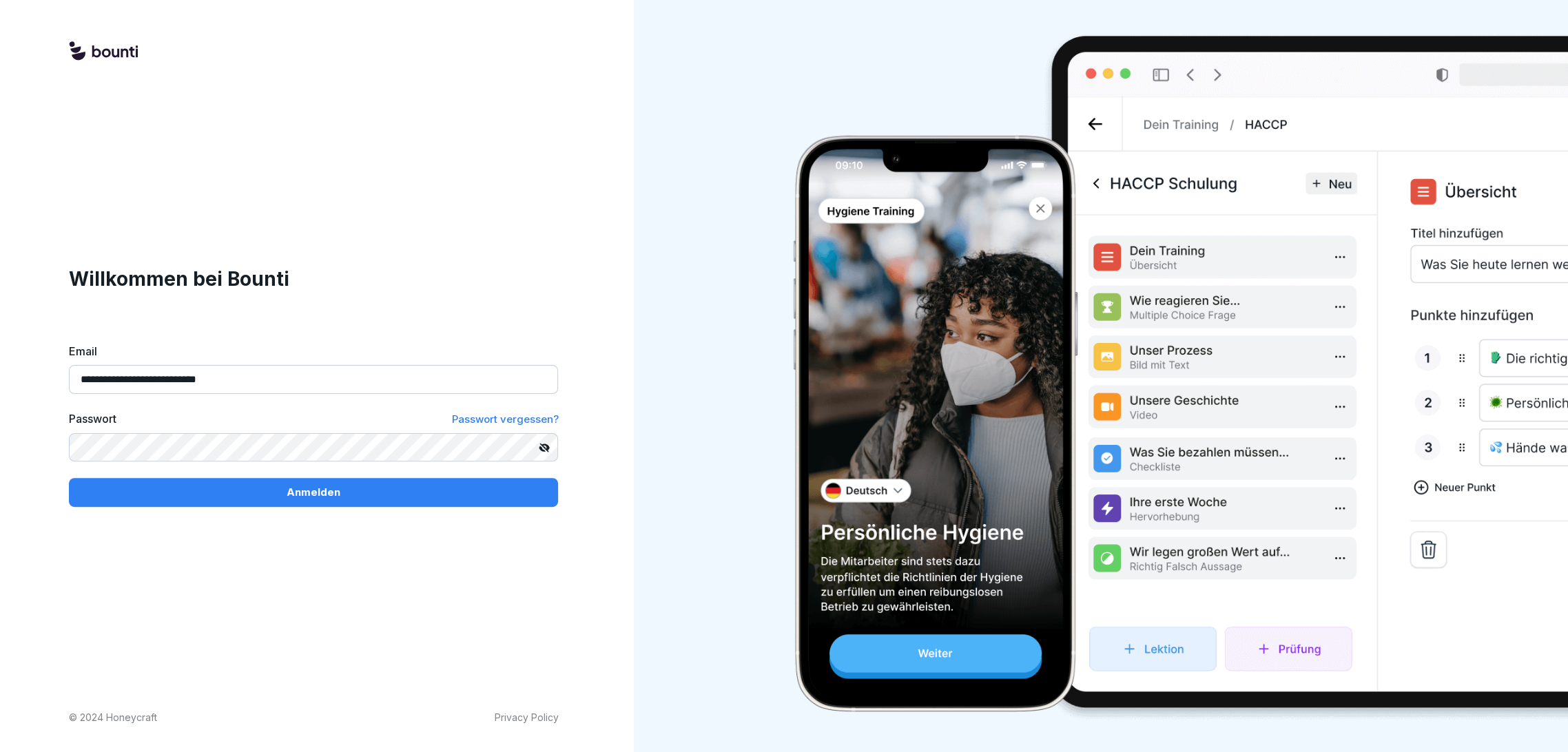
paste input "***"
type input "**********"
click at [458, 504] on button "Anmelden" at bounding box center [314, 493] width 489 height 29
